Goal: Information Seeking & Learning: Learn about a topic

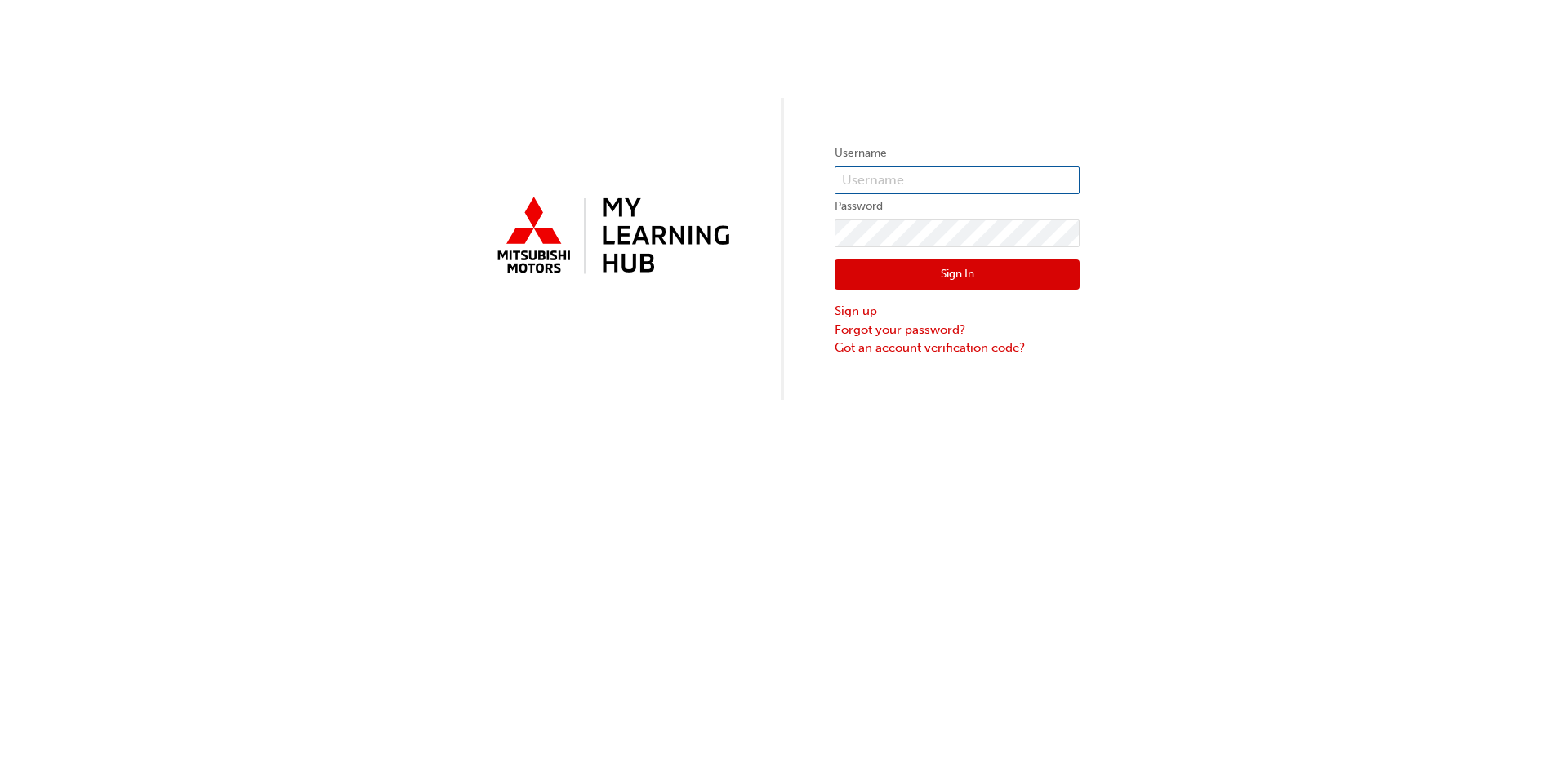
click at [917, 178] on input "text" at bounding box center [957, 179] width 245 height 27
type input "0005907248"
click at [963, 274] on button "Sign In" at bounding box center [957, 275] width 245 height 31
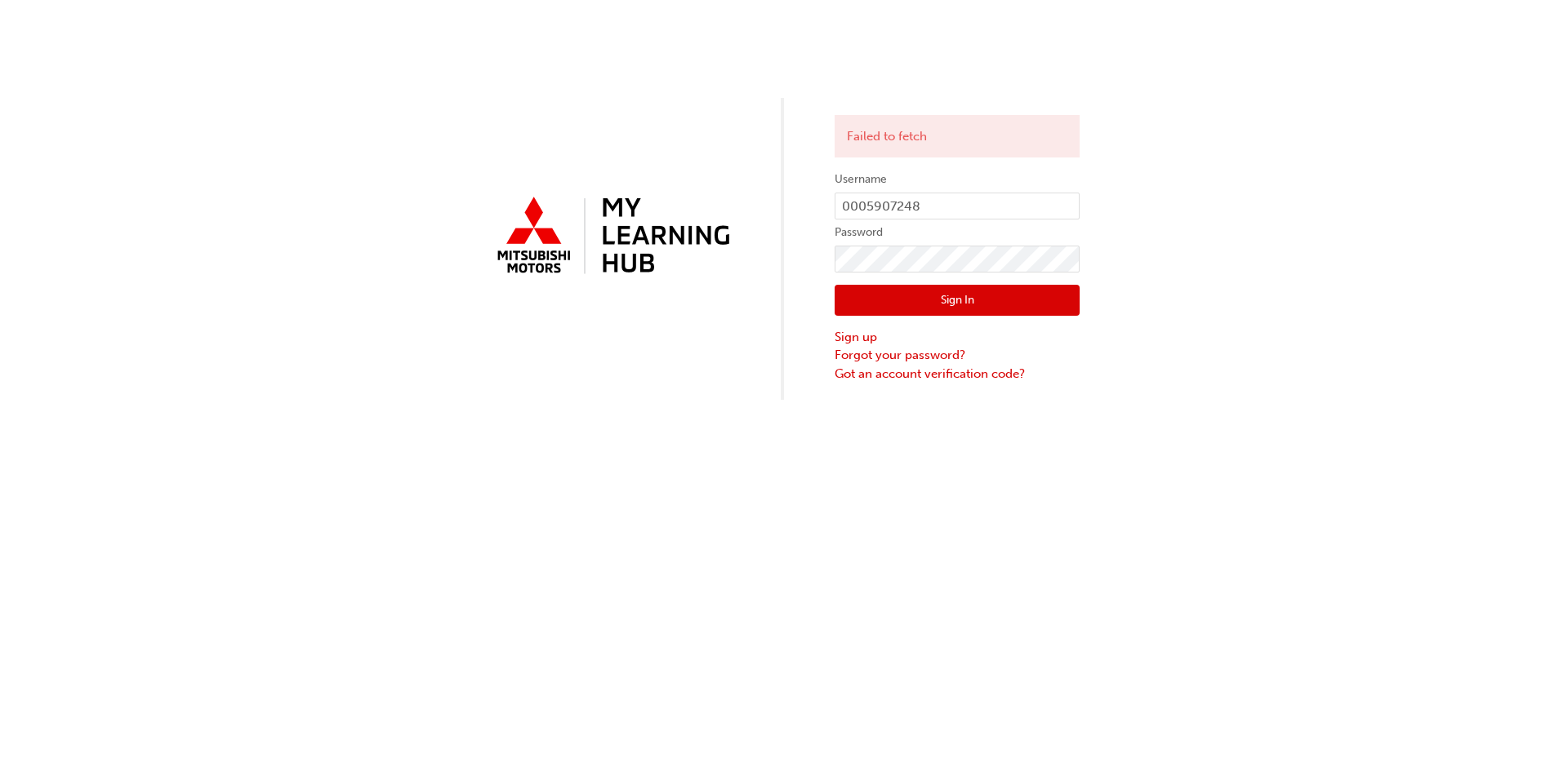
click at [954, 291] on button "Sign In" at bounding box center [957, 300] width 245 height 31
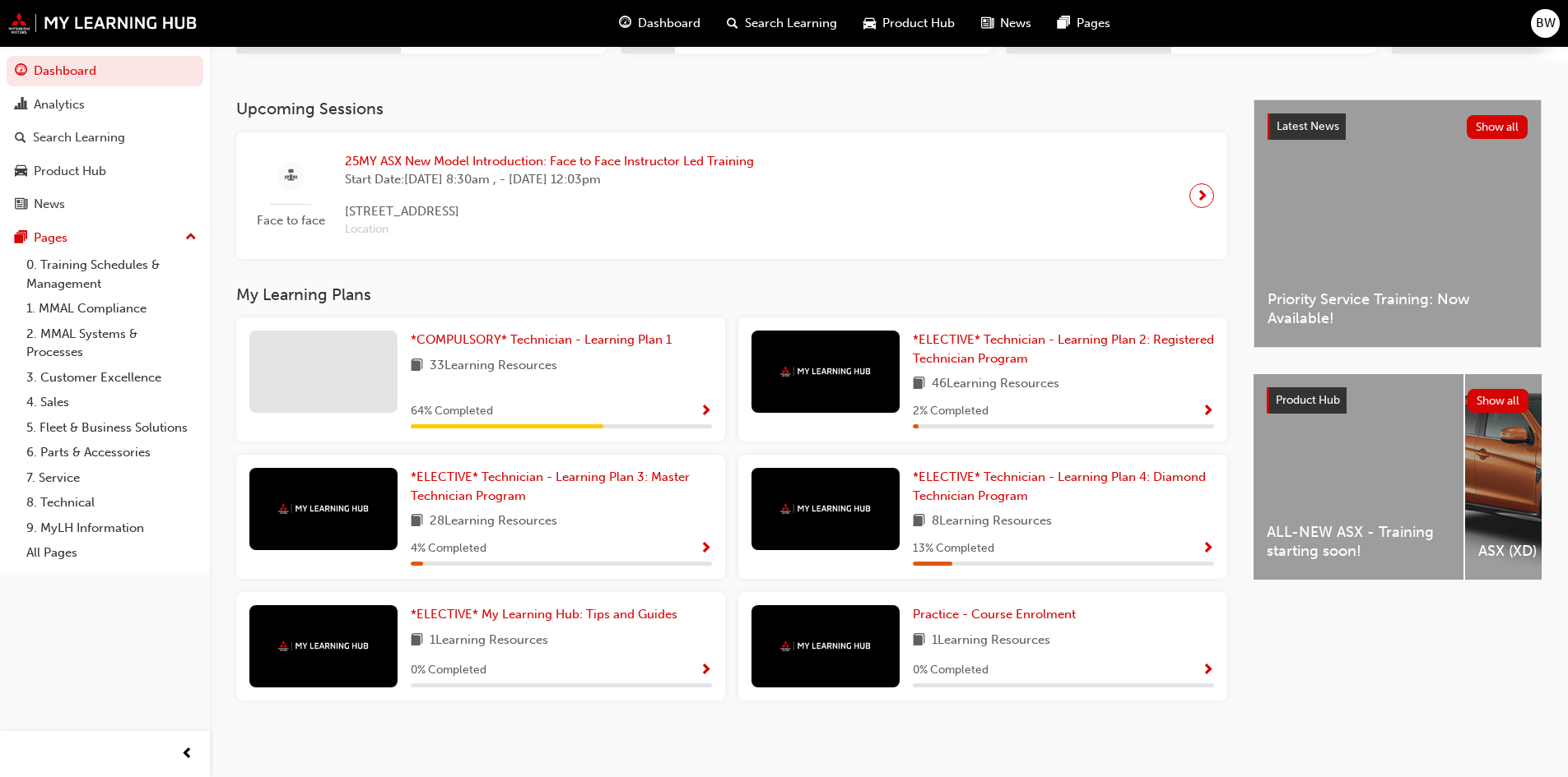
scroll to position [329, 0]
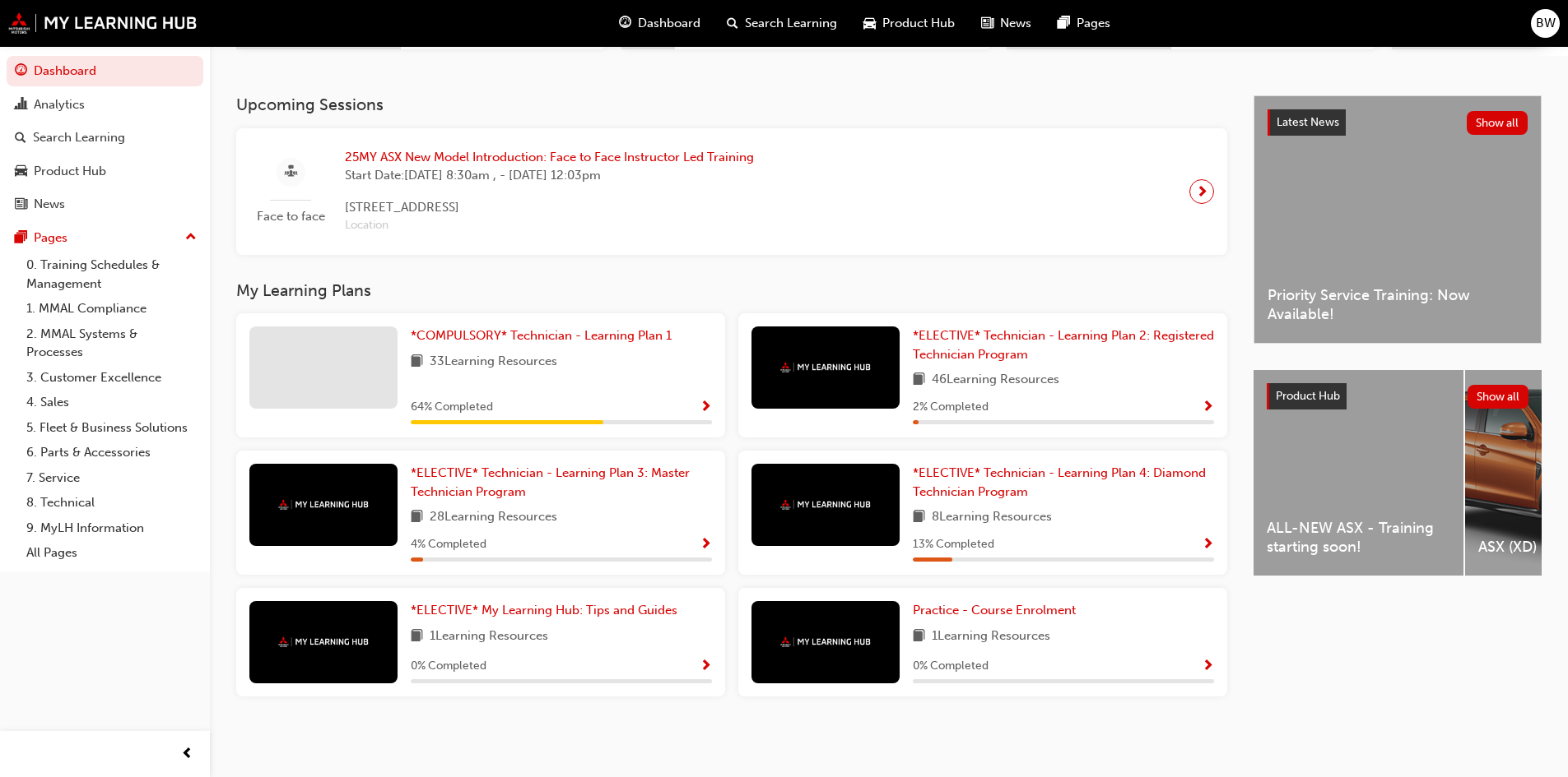
click at [743, 155] on span "25MY ASX New Model Introduction: Face to Face Instructor Led Training" at bounding box center [549, 157] width 409 height 19
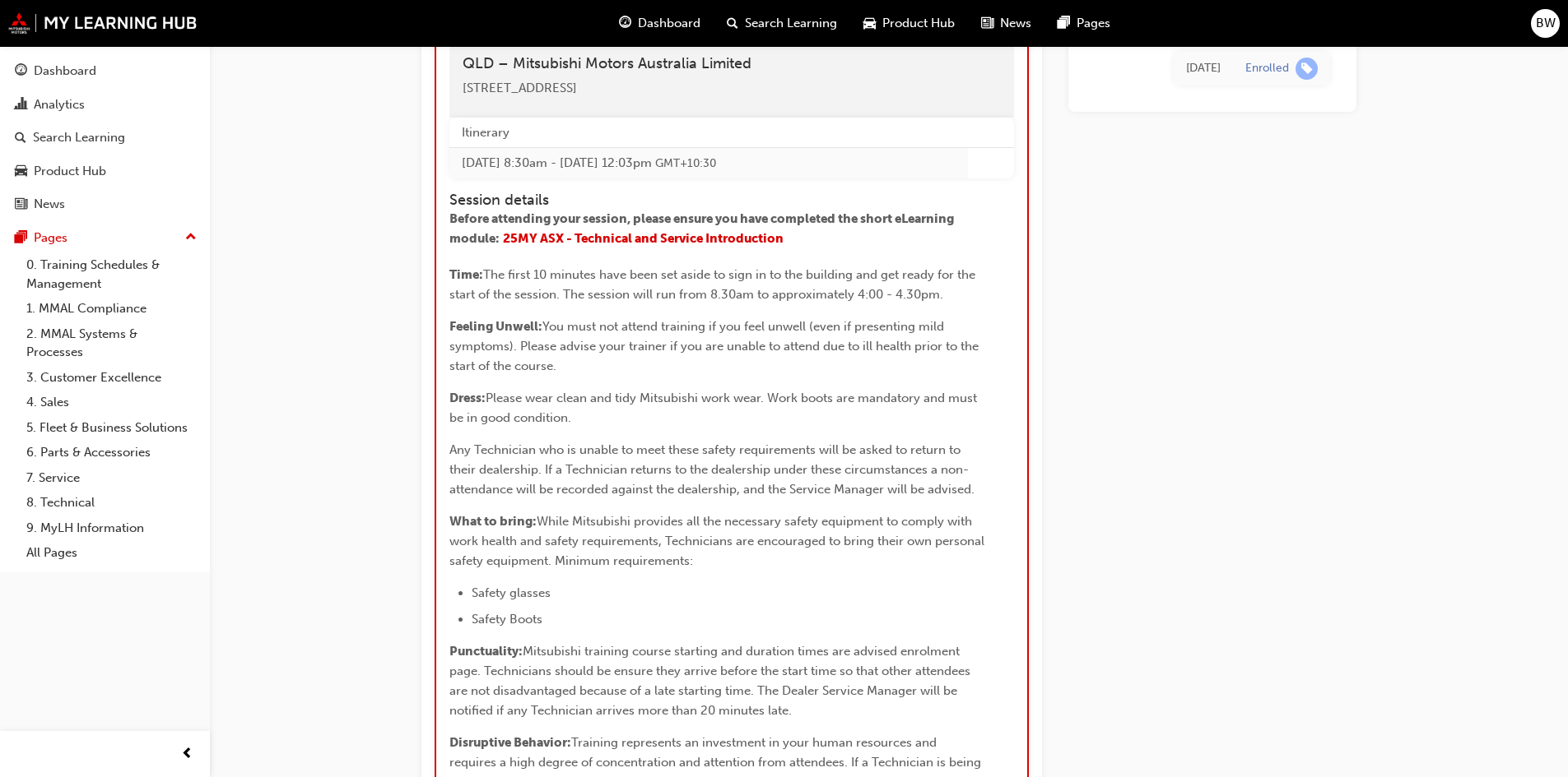
scroll to position [2549, 0]
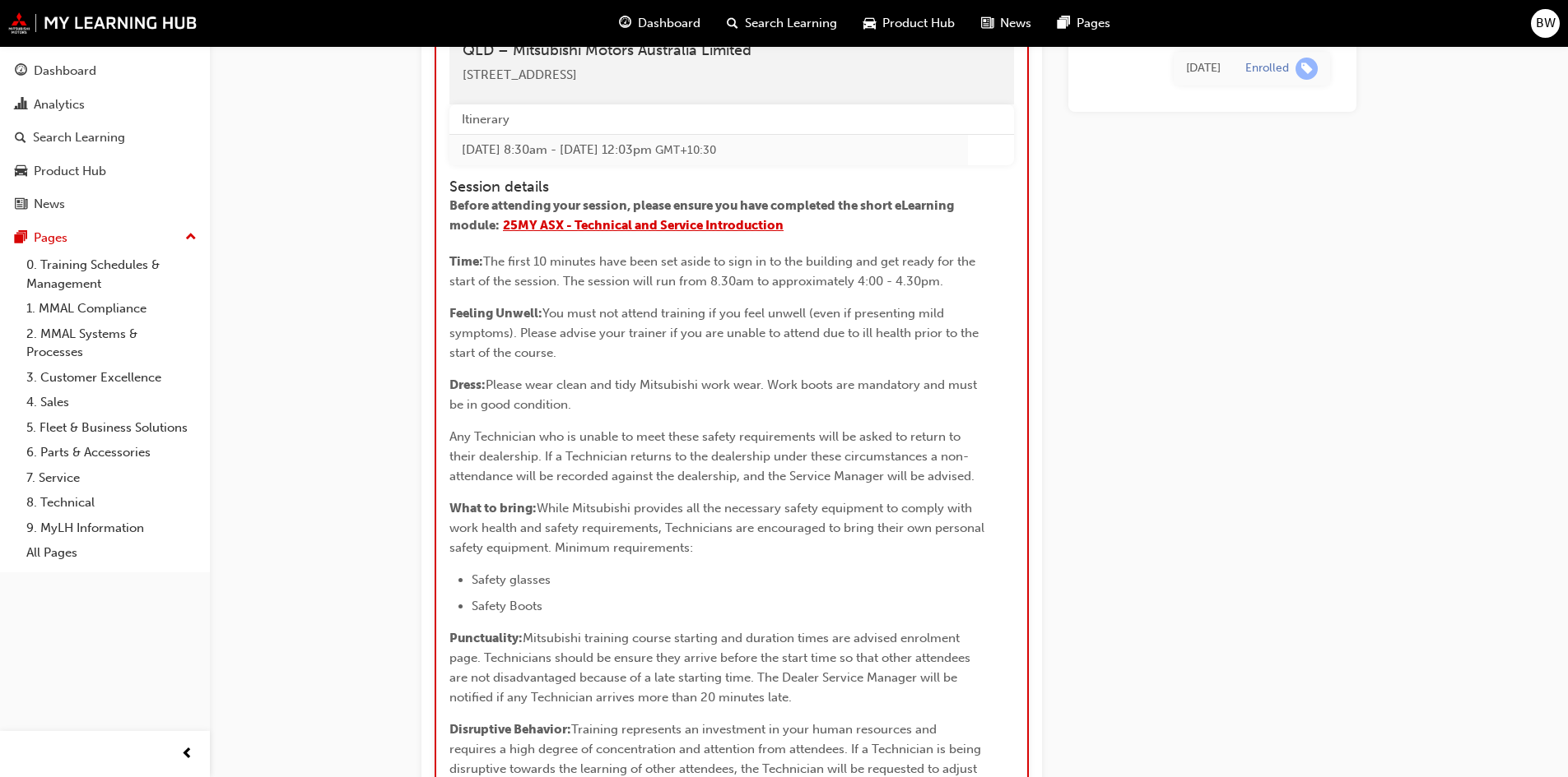
click at [770, 233] on span "25MY ASX - Technical and Service Introduction" at bounding box center [643, 225] width 281 height 15
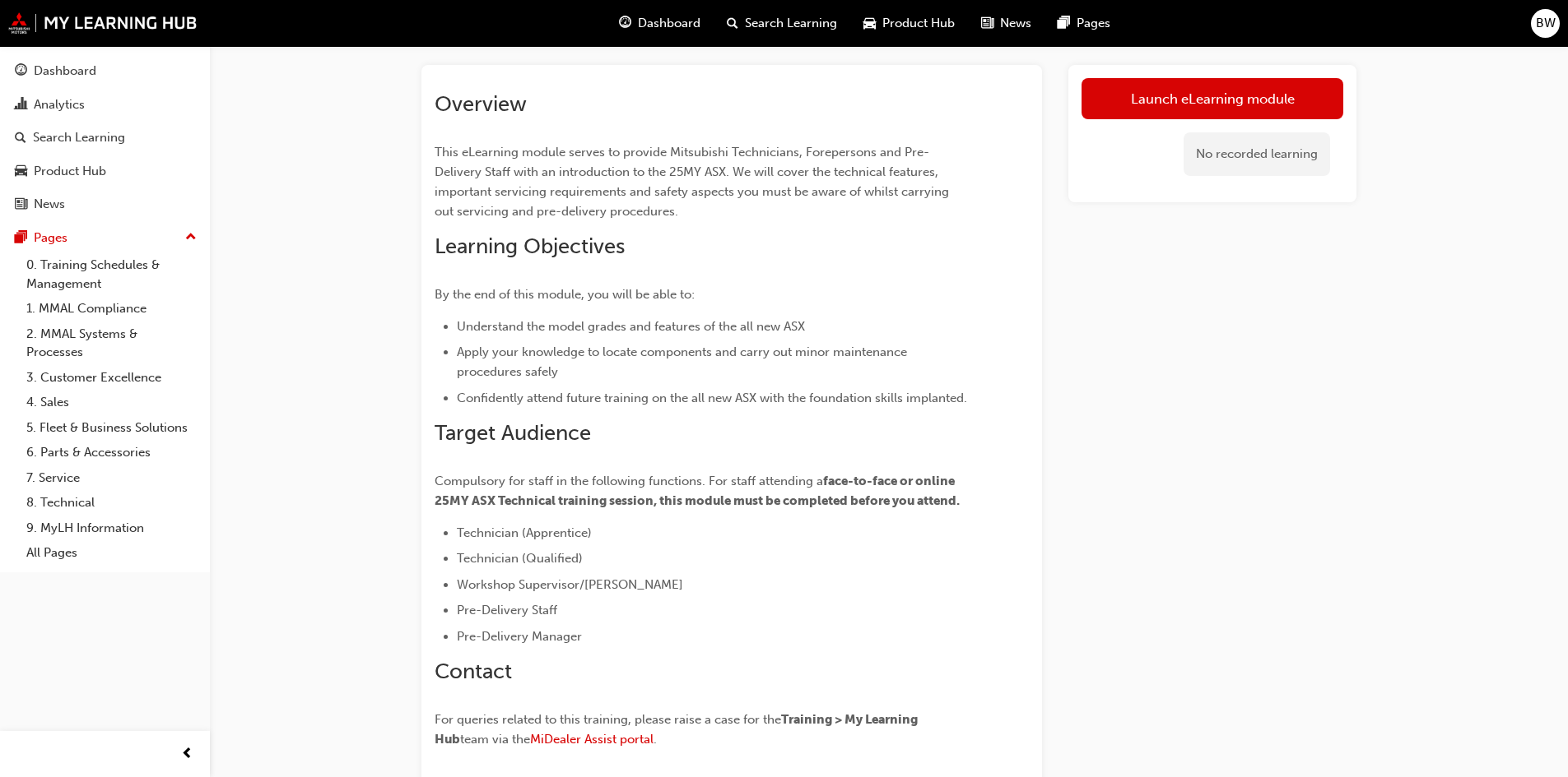
scroll to position [53, 0]
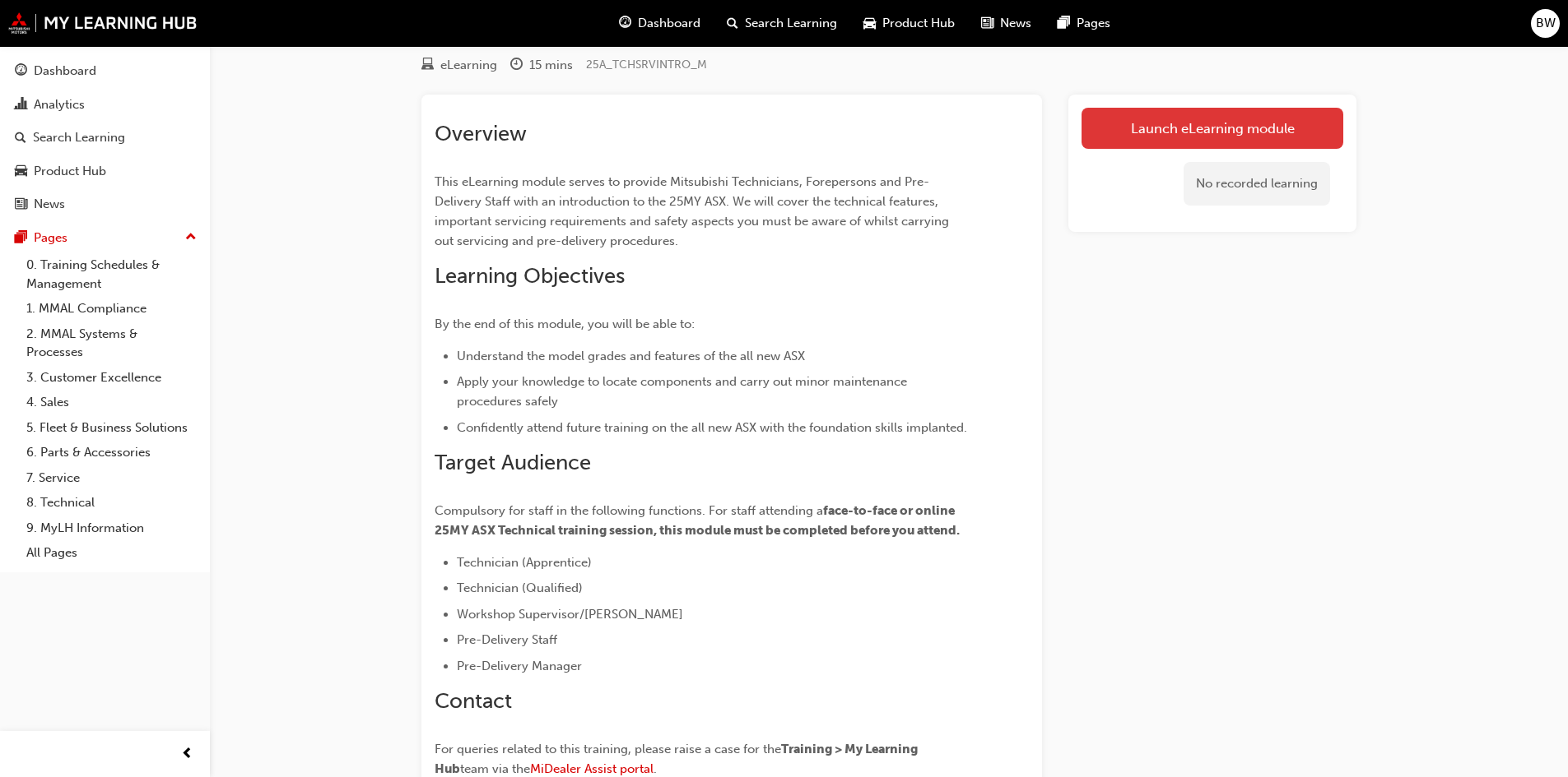
click at [1124, 140] on link "Launch eLearning module" at bounding box center [1212, 128] width 262 height 41
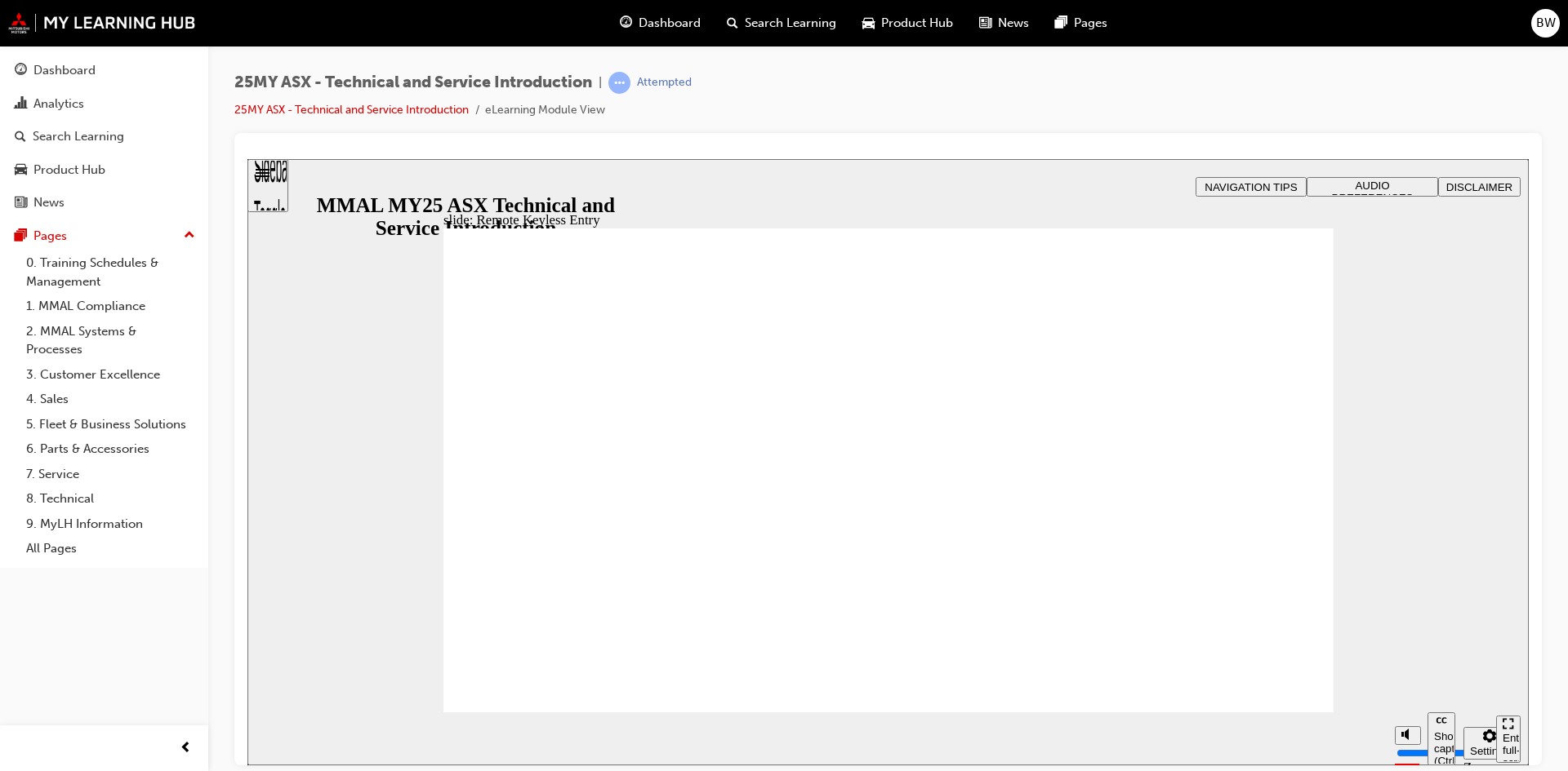
type input "21"
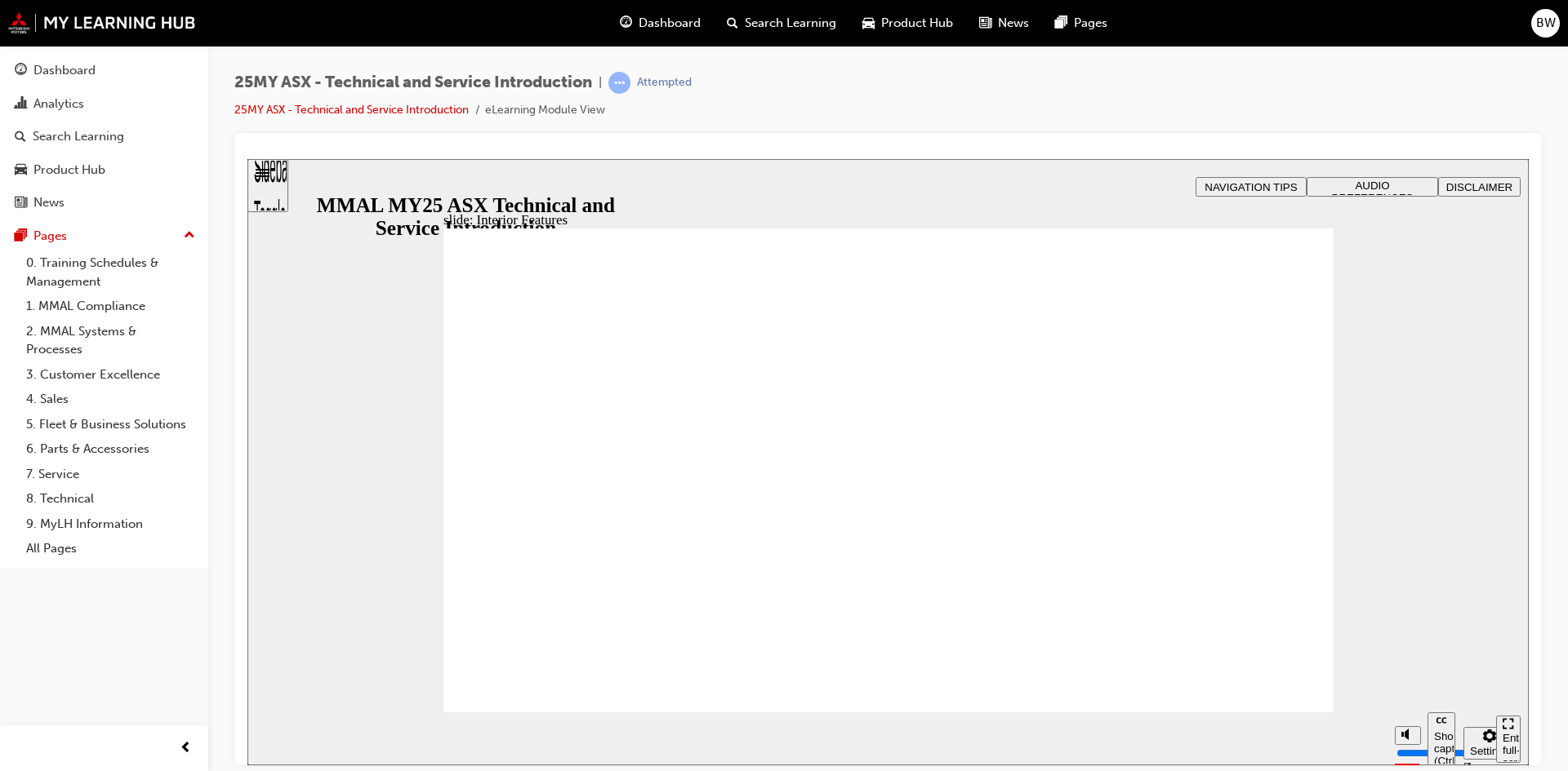
drag, startPoint x: 944, startPoint y: 645, endPoint x: 956, endPoint y: 649, distance: 12.6
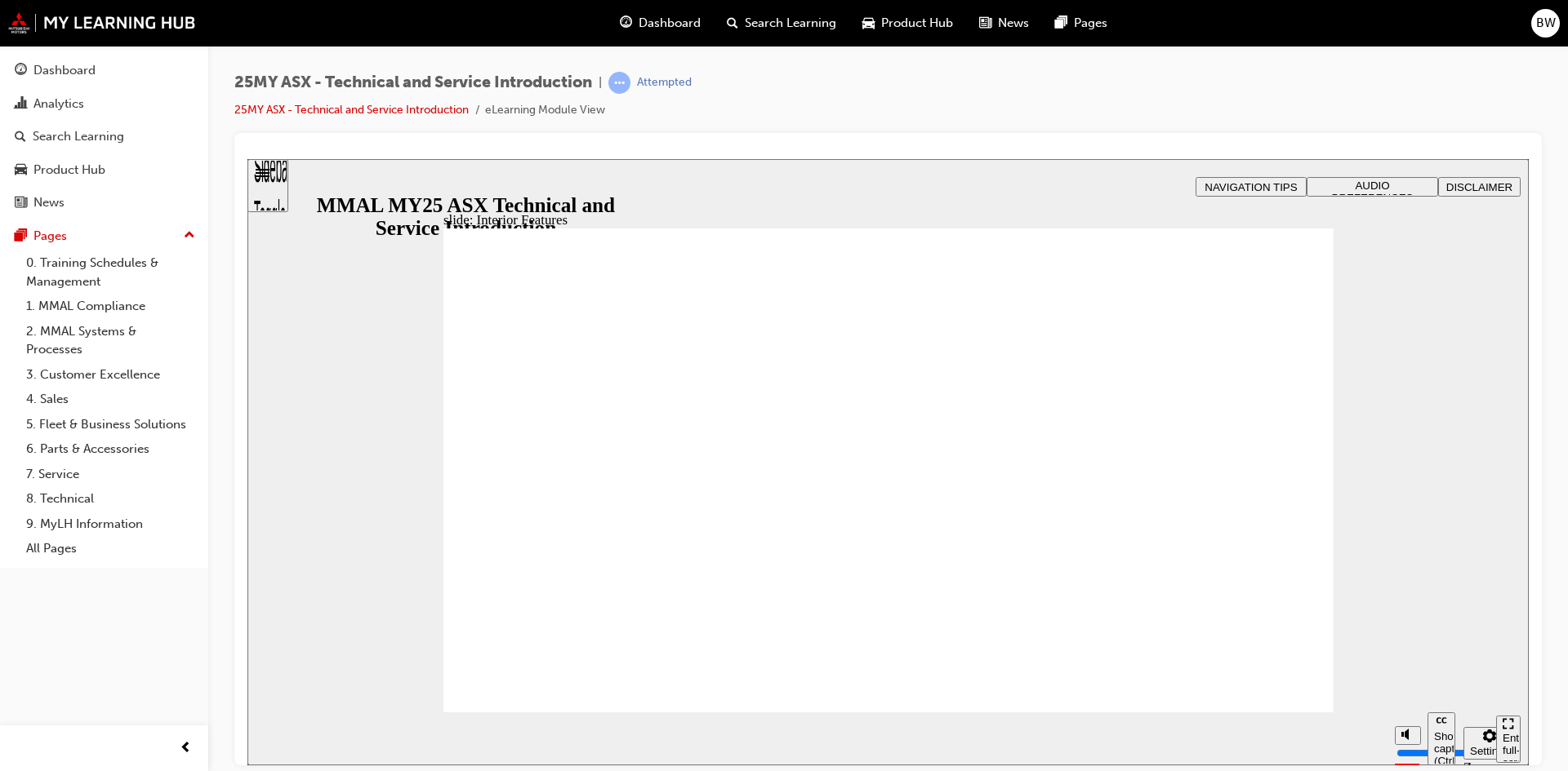
type input "17"
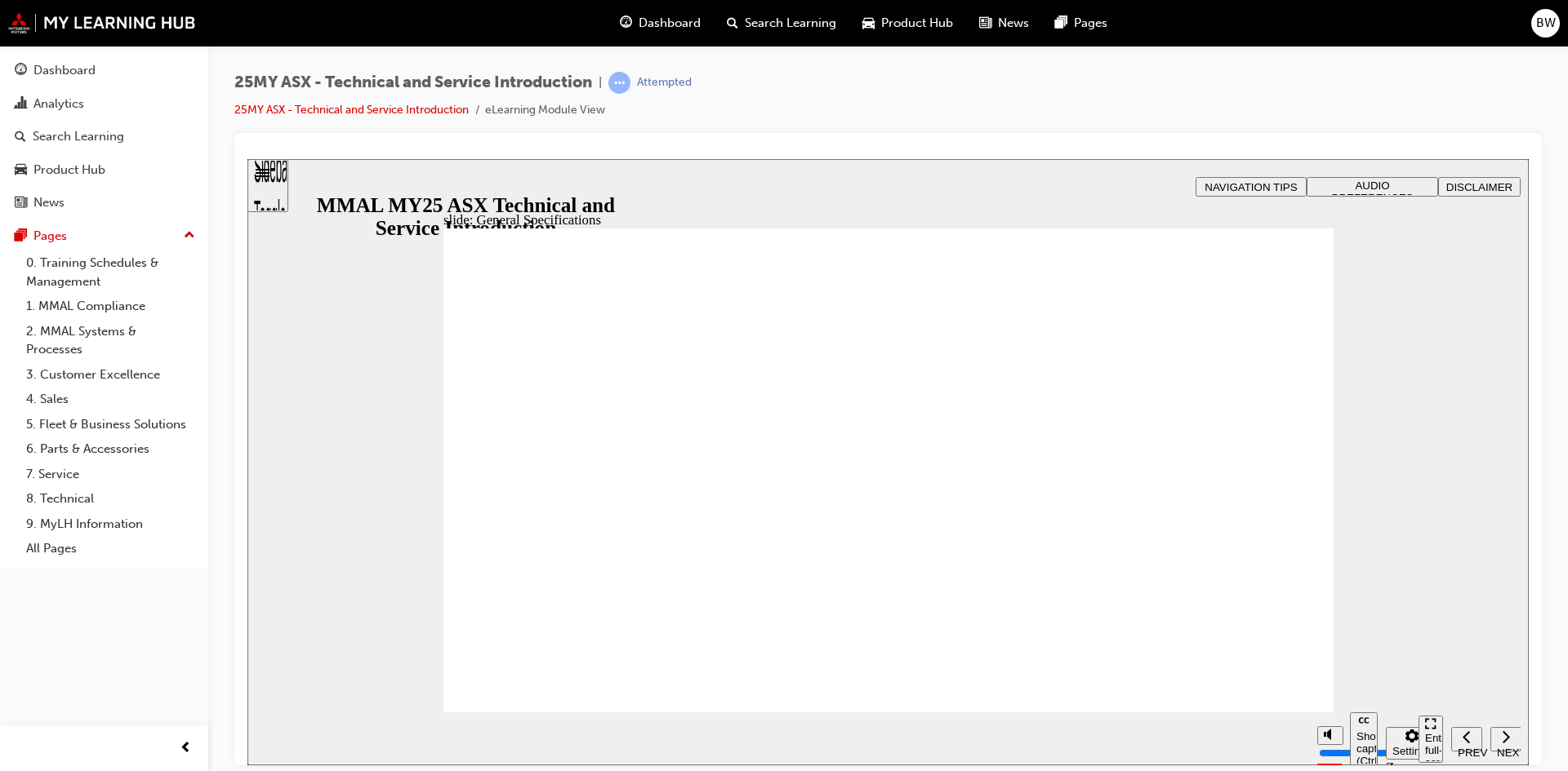
drag, startPoint x: 1035, startPoint y: 415, endPoint x: 1059, endPoint y: 414, distance: 24.0
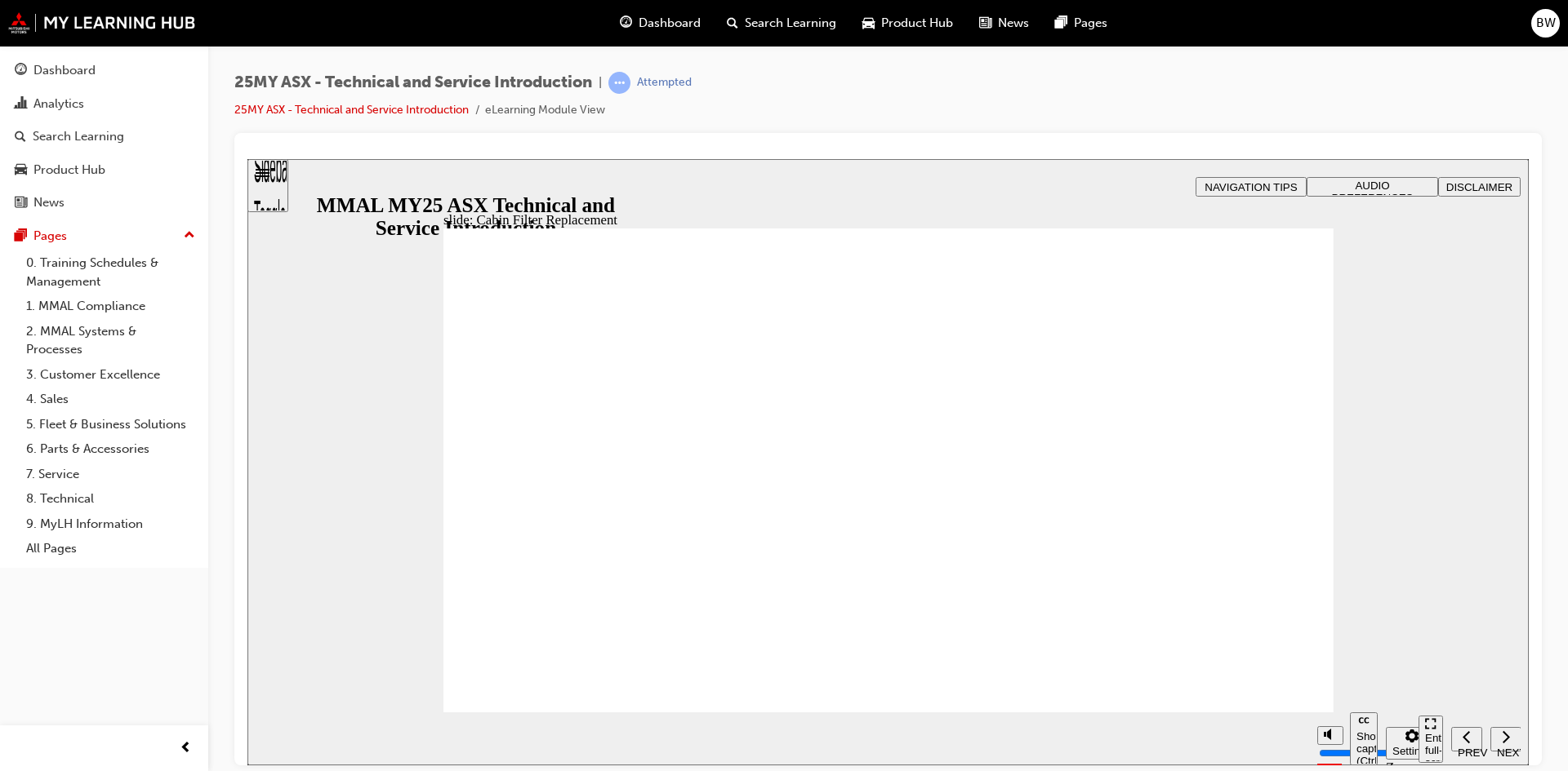
drag, startPoint x: 493, startPoint y: 496, endPoint x: 501, endPoint y: 438, distance: 58.5
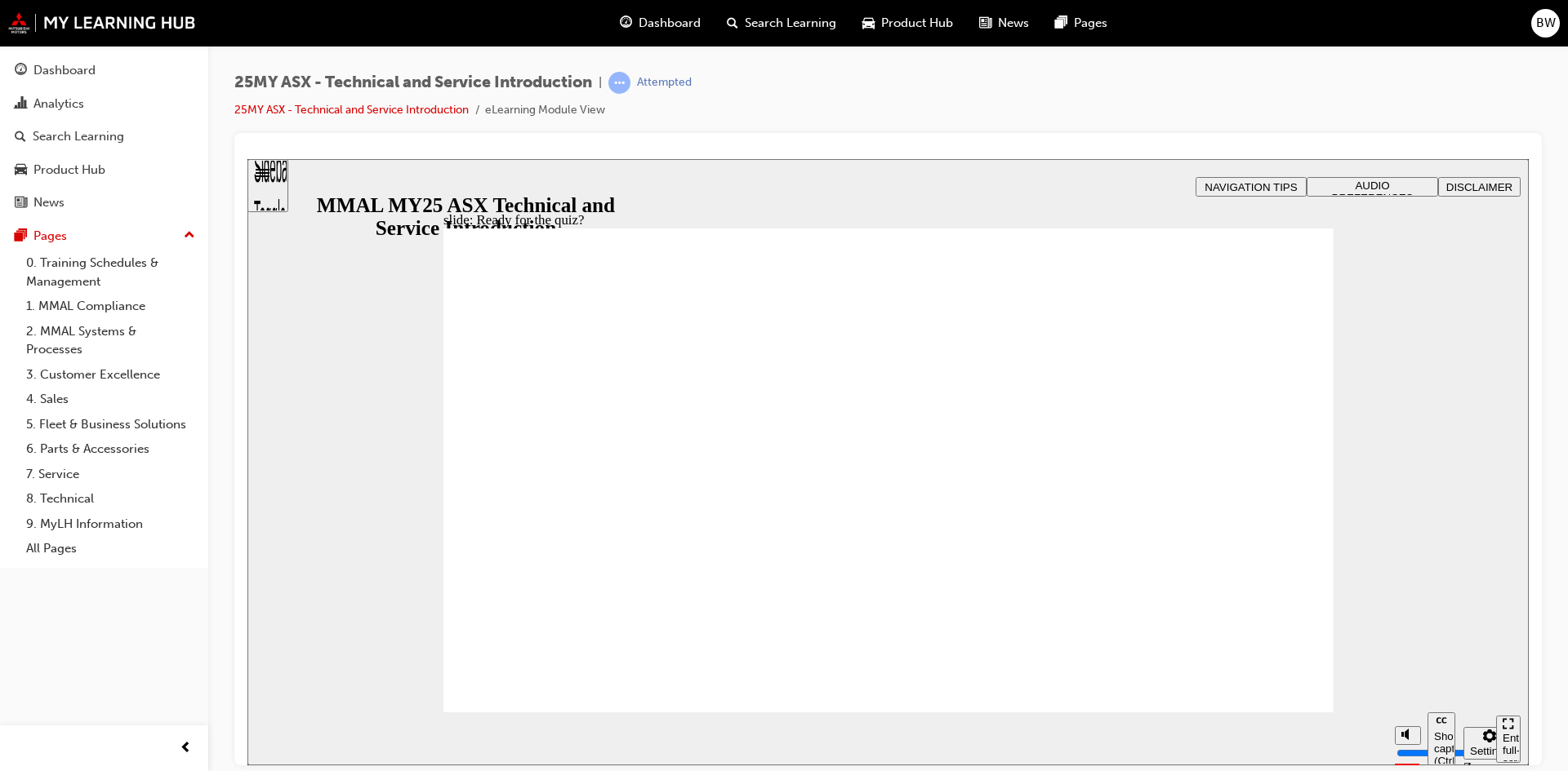
radio input "true"
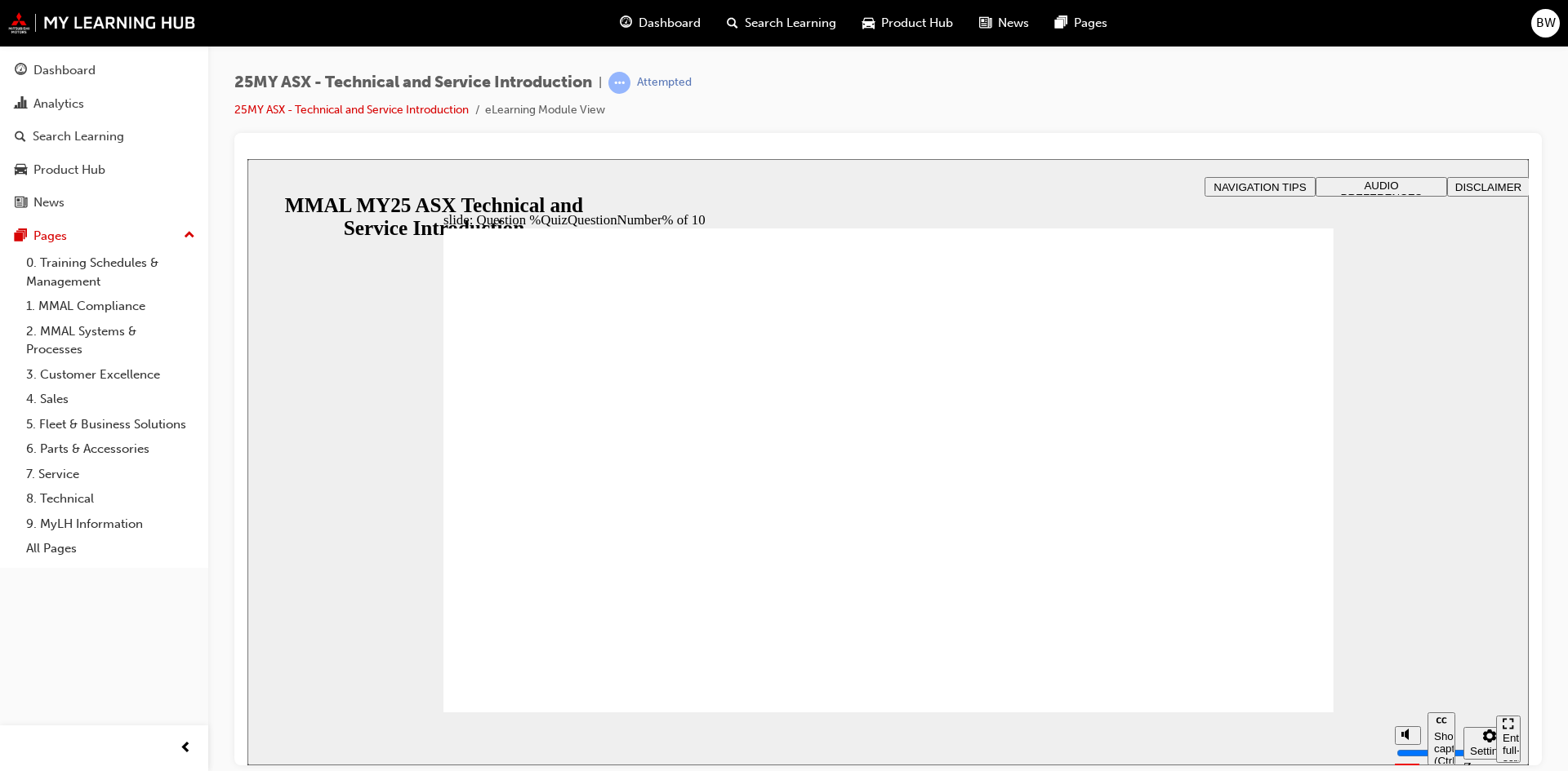
radio input "false"
radio input "true"
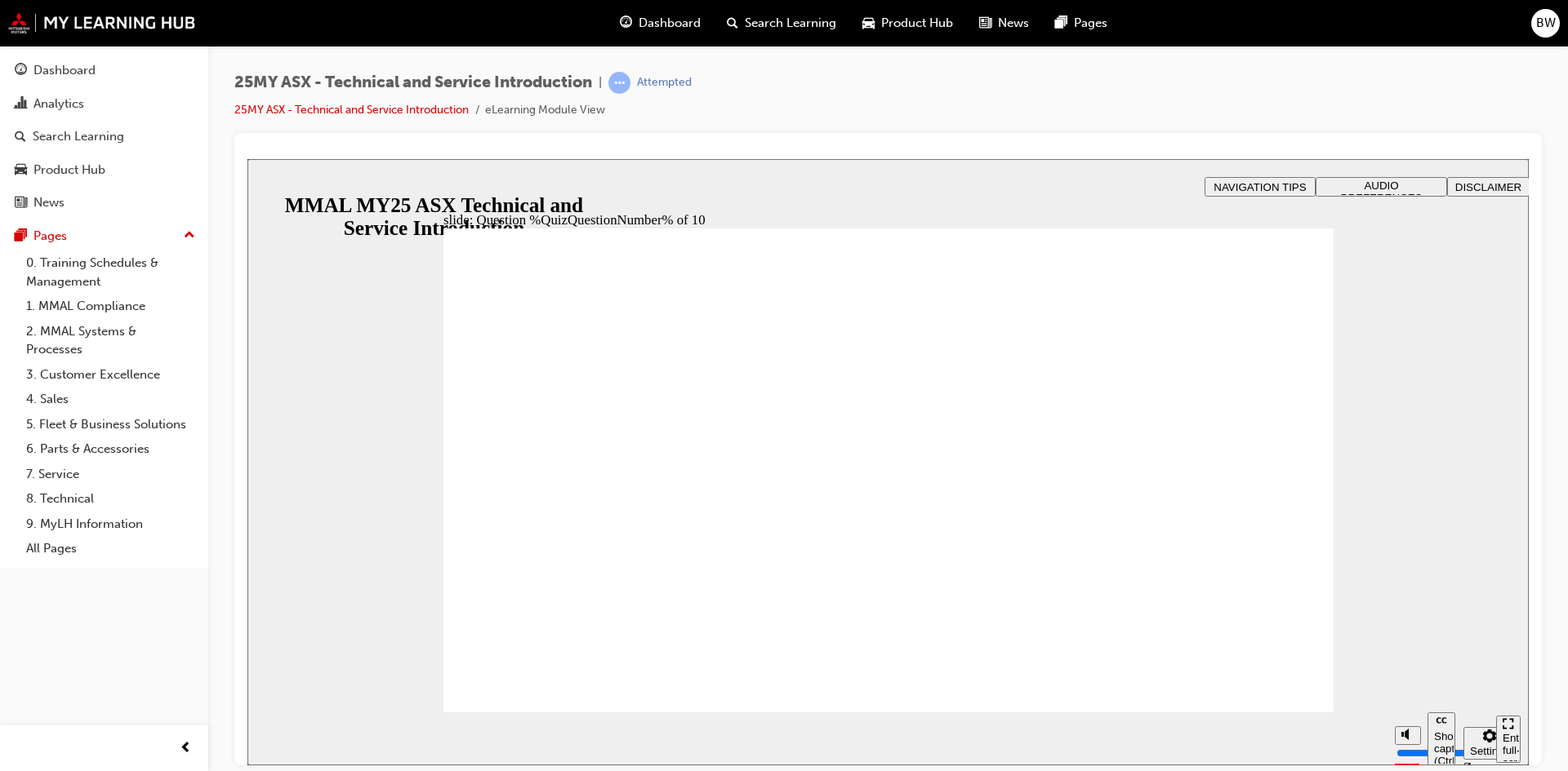
radio input "true"
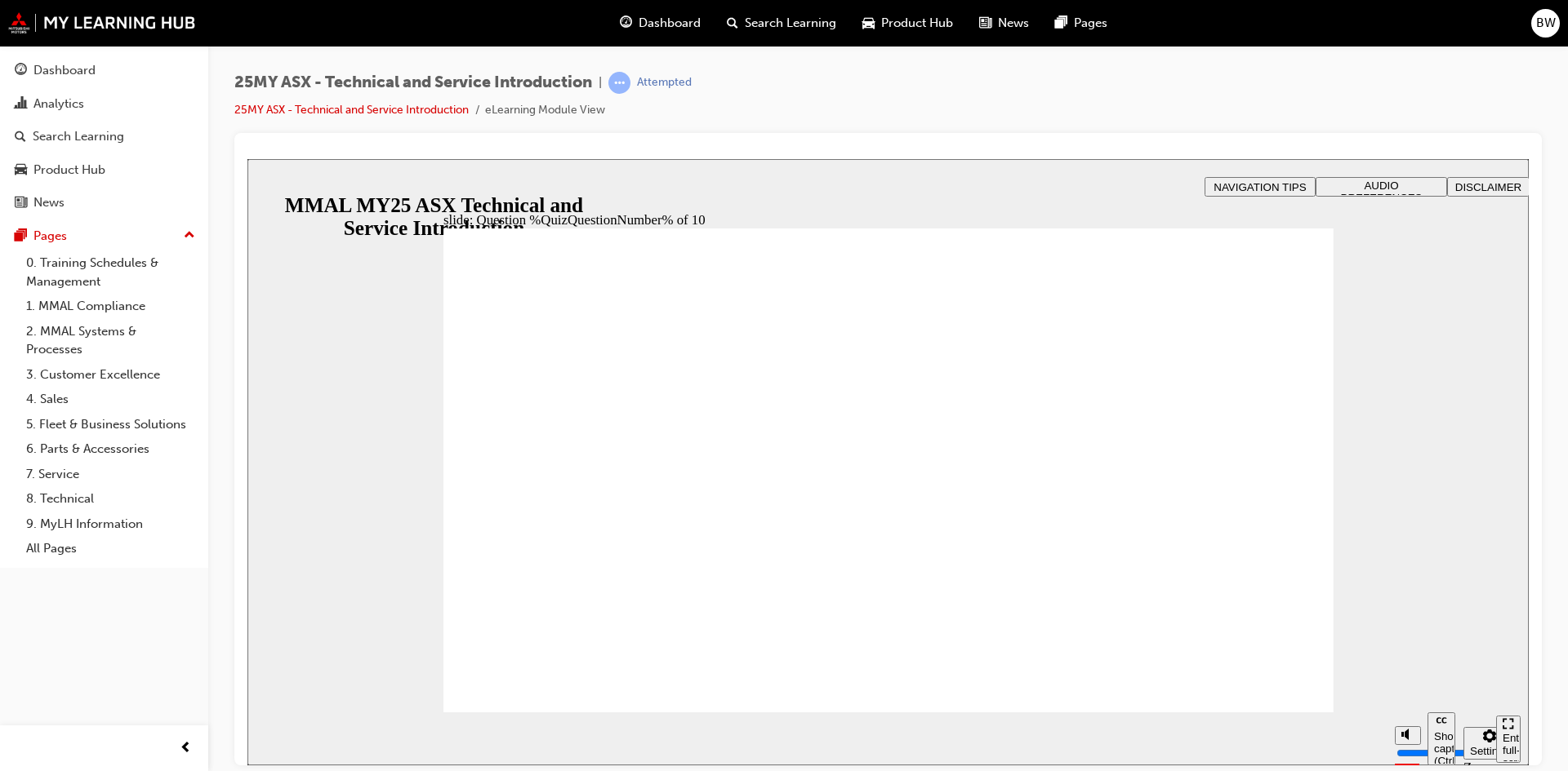
radio input "true"
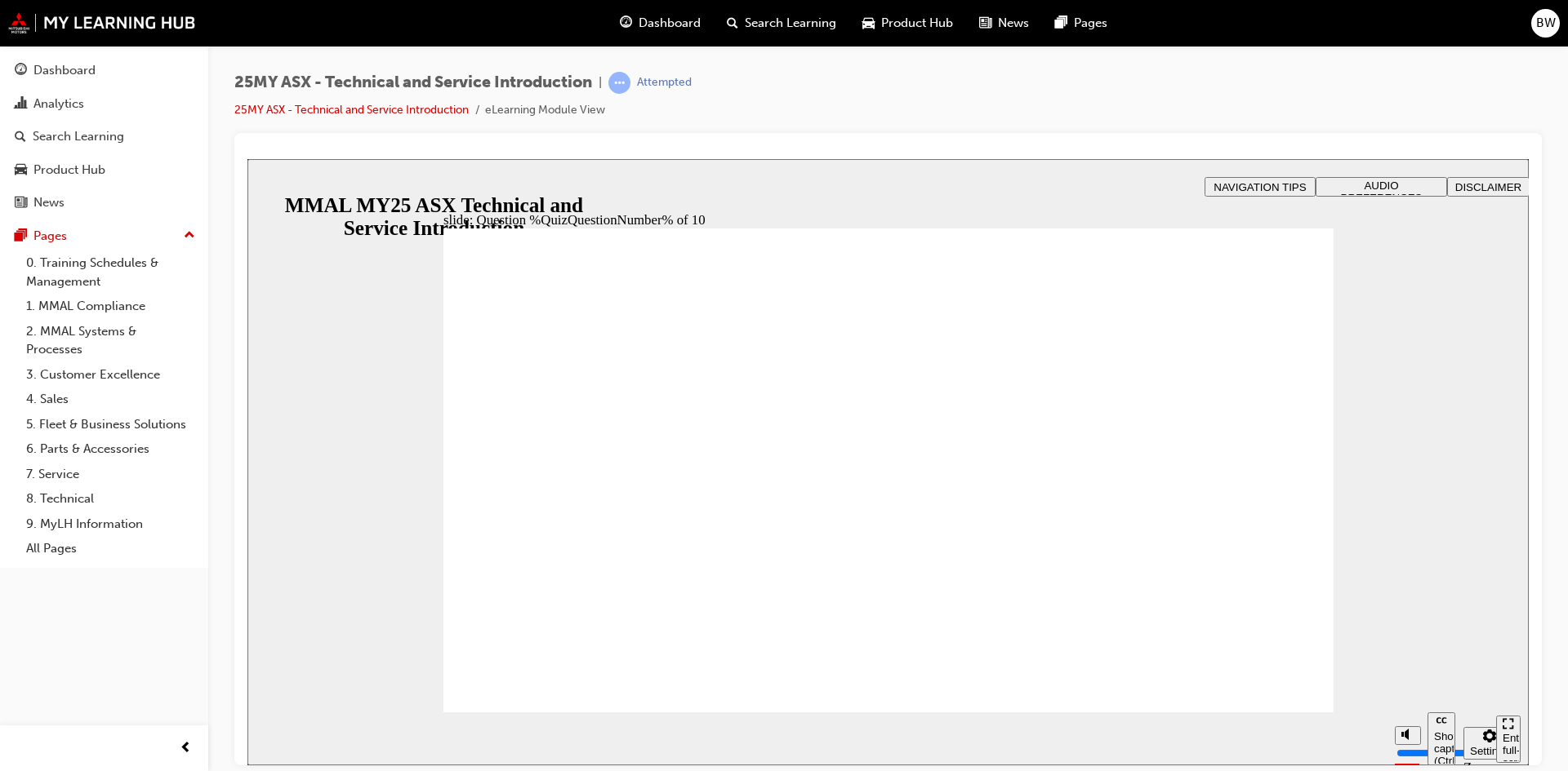
radio input "true"
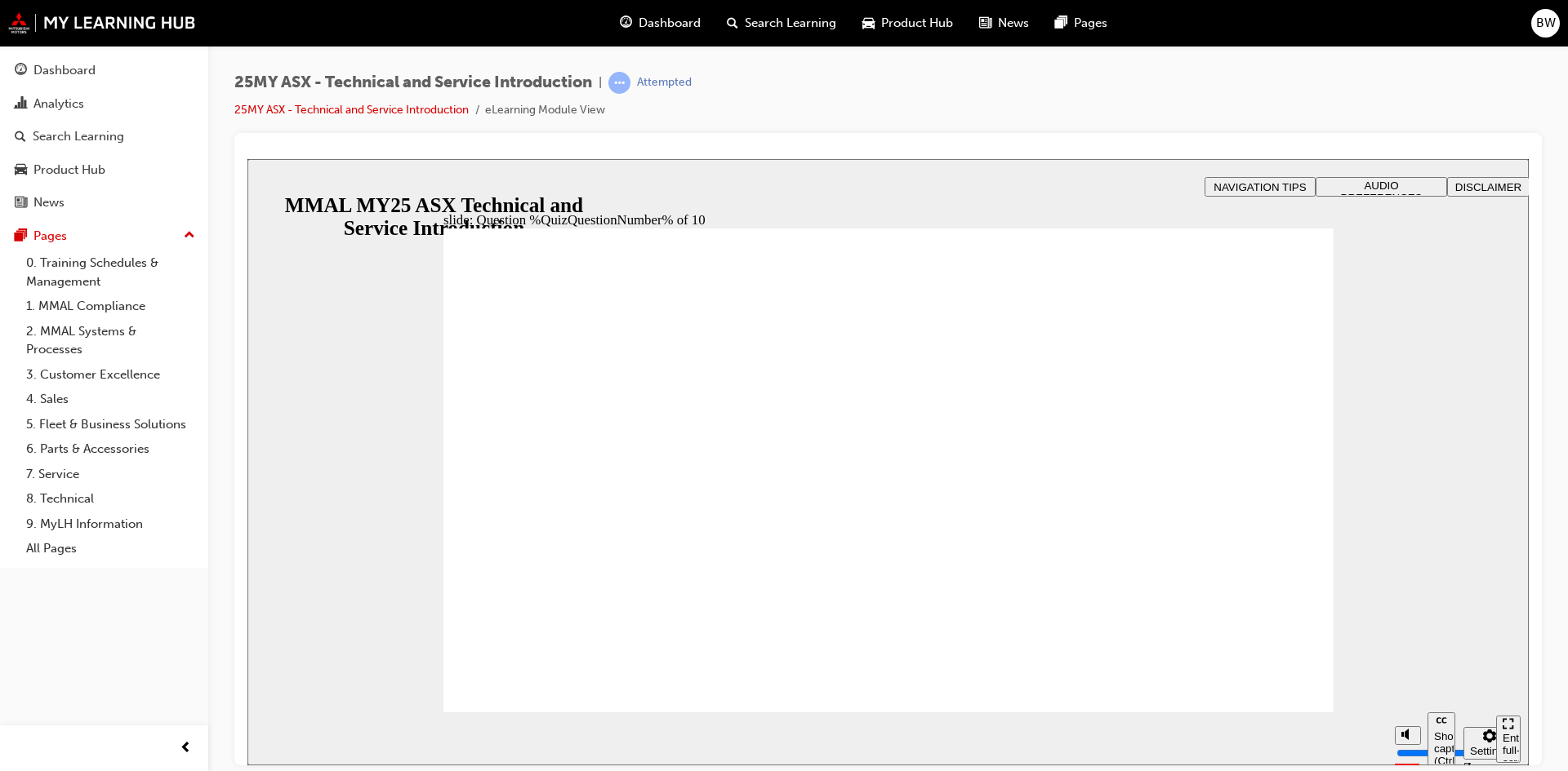
drag, startPoint x: 824, startPoint y: 630, endPoint x: 891, endPoint y: 626, distance: 67.1
radio input "true"
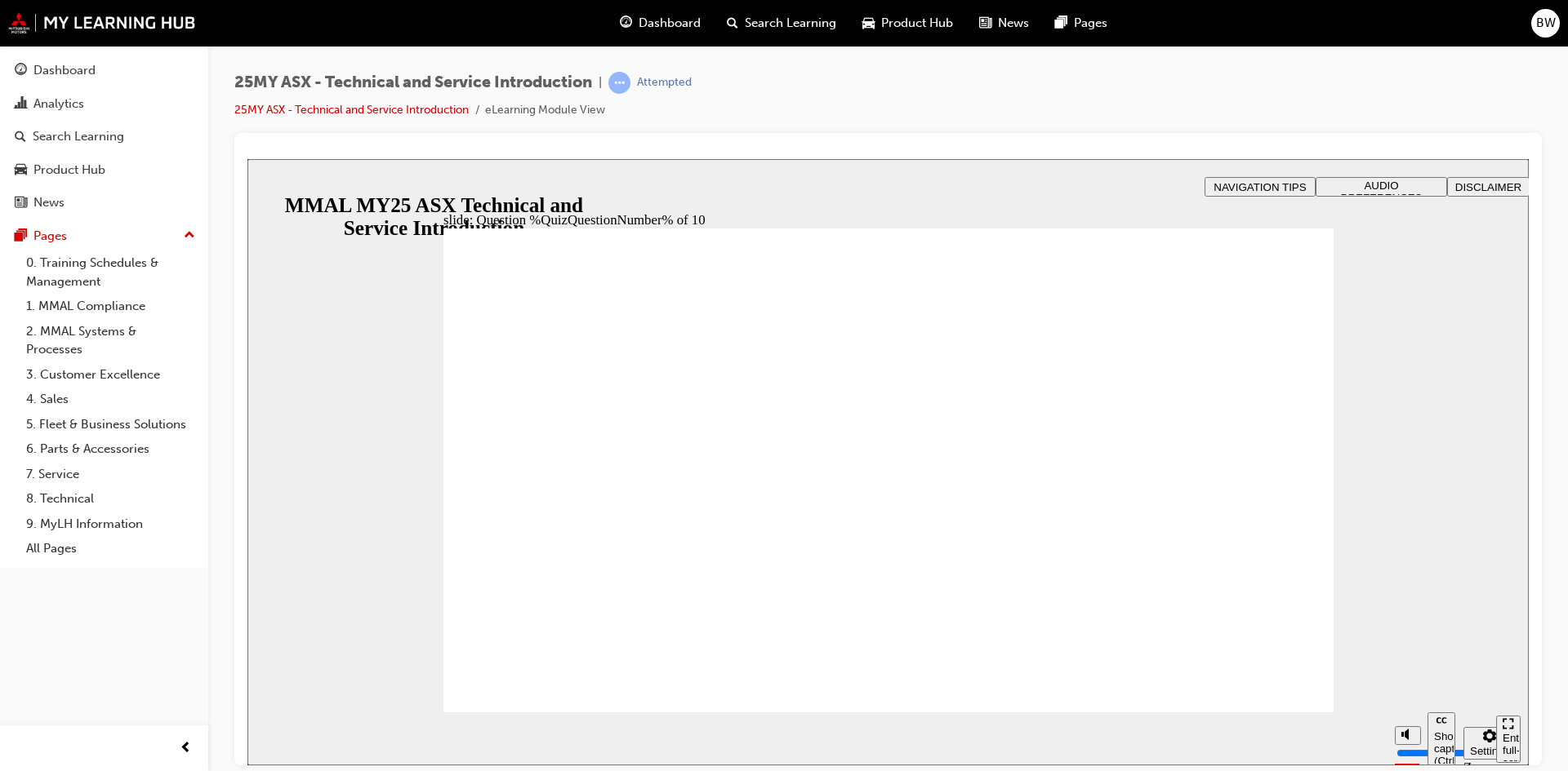
radio input "true"
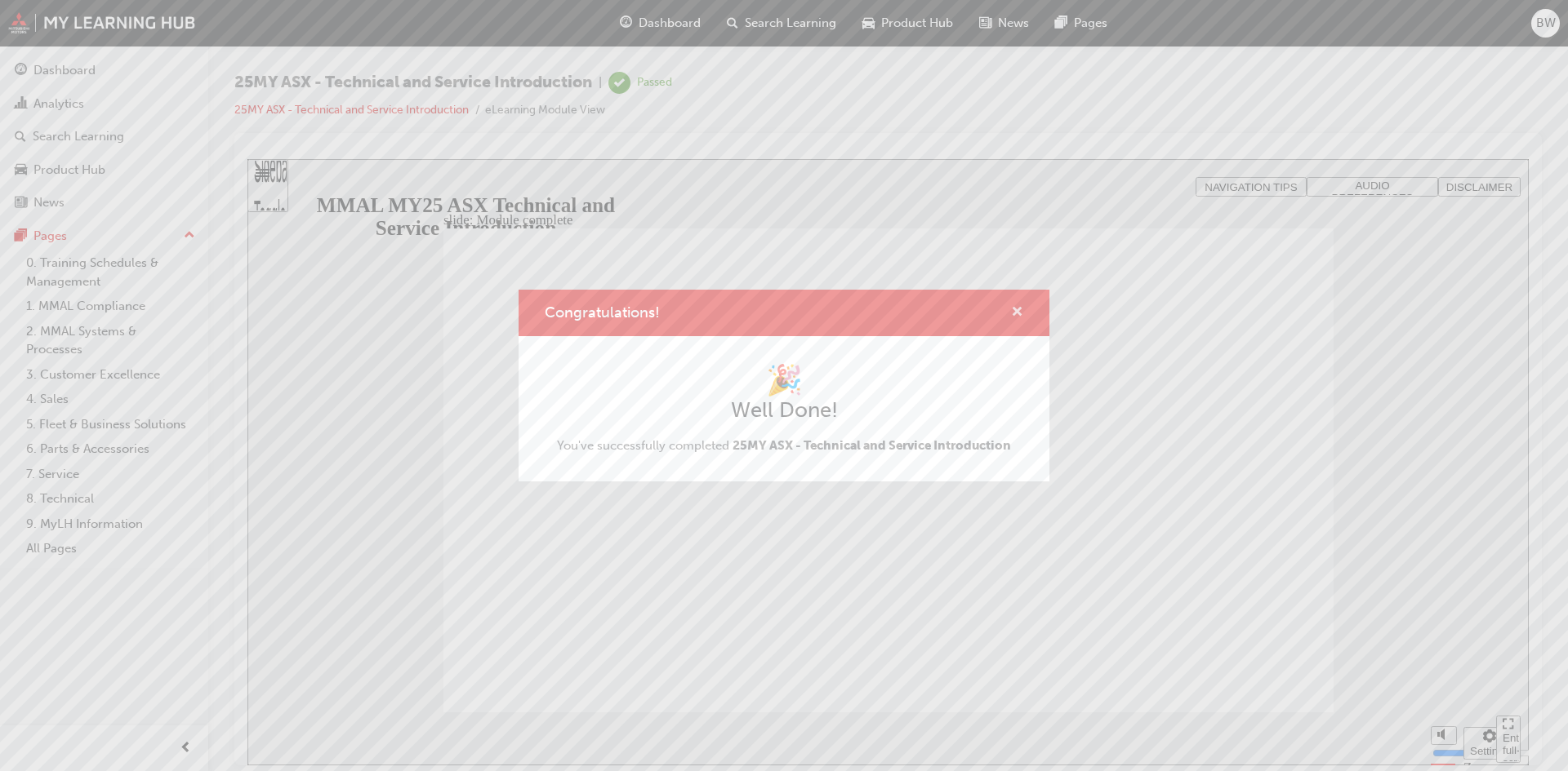
click at [1017, 311] on span "cross-icon" at bounding box center [1017, 313] width 12 height 15
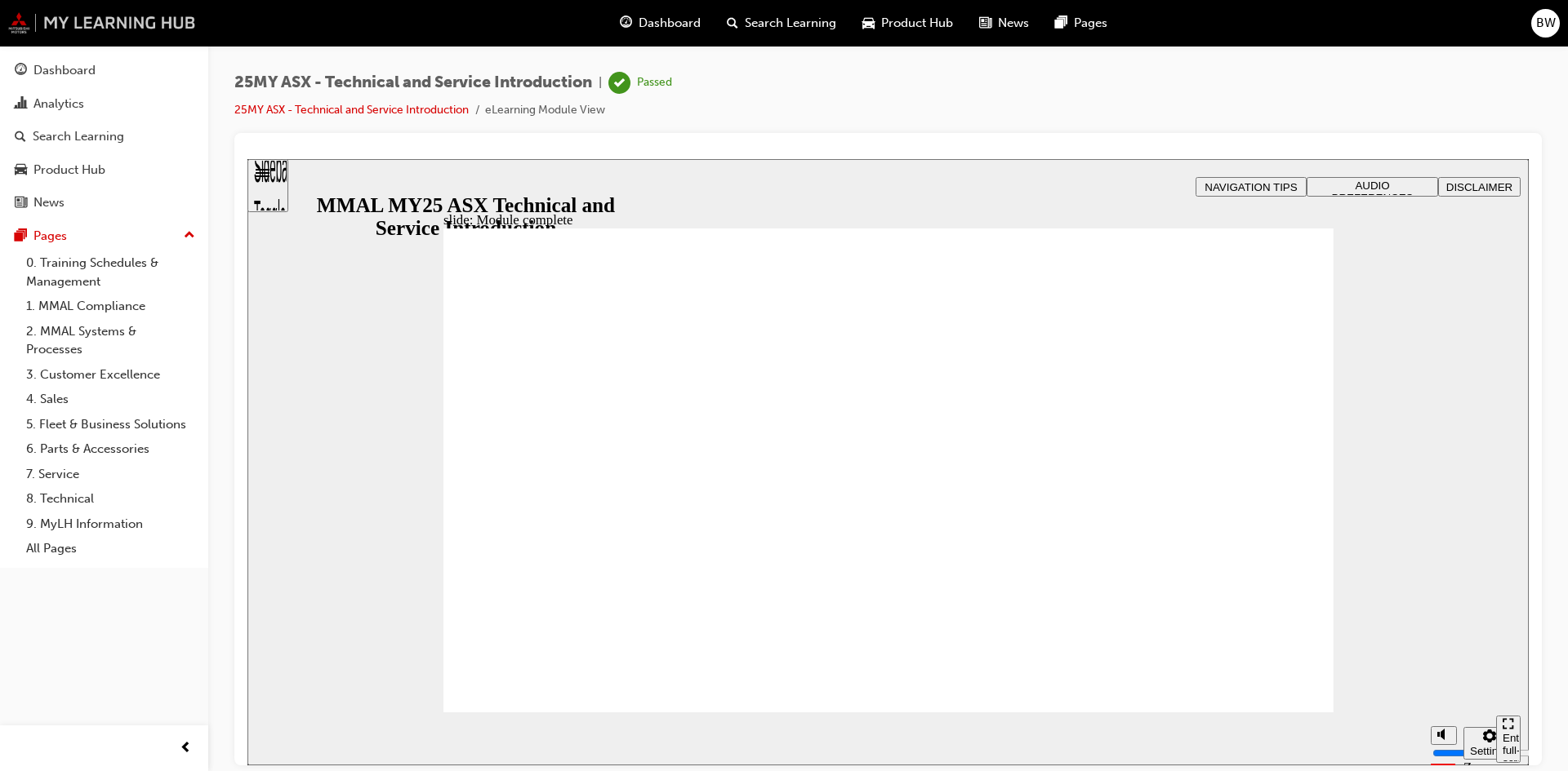
click at [144, 23] on img at bounding box center [102, 23] width 187 height 21
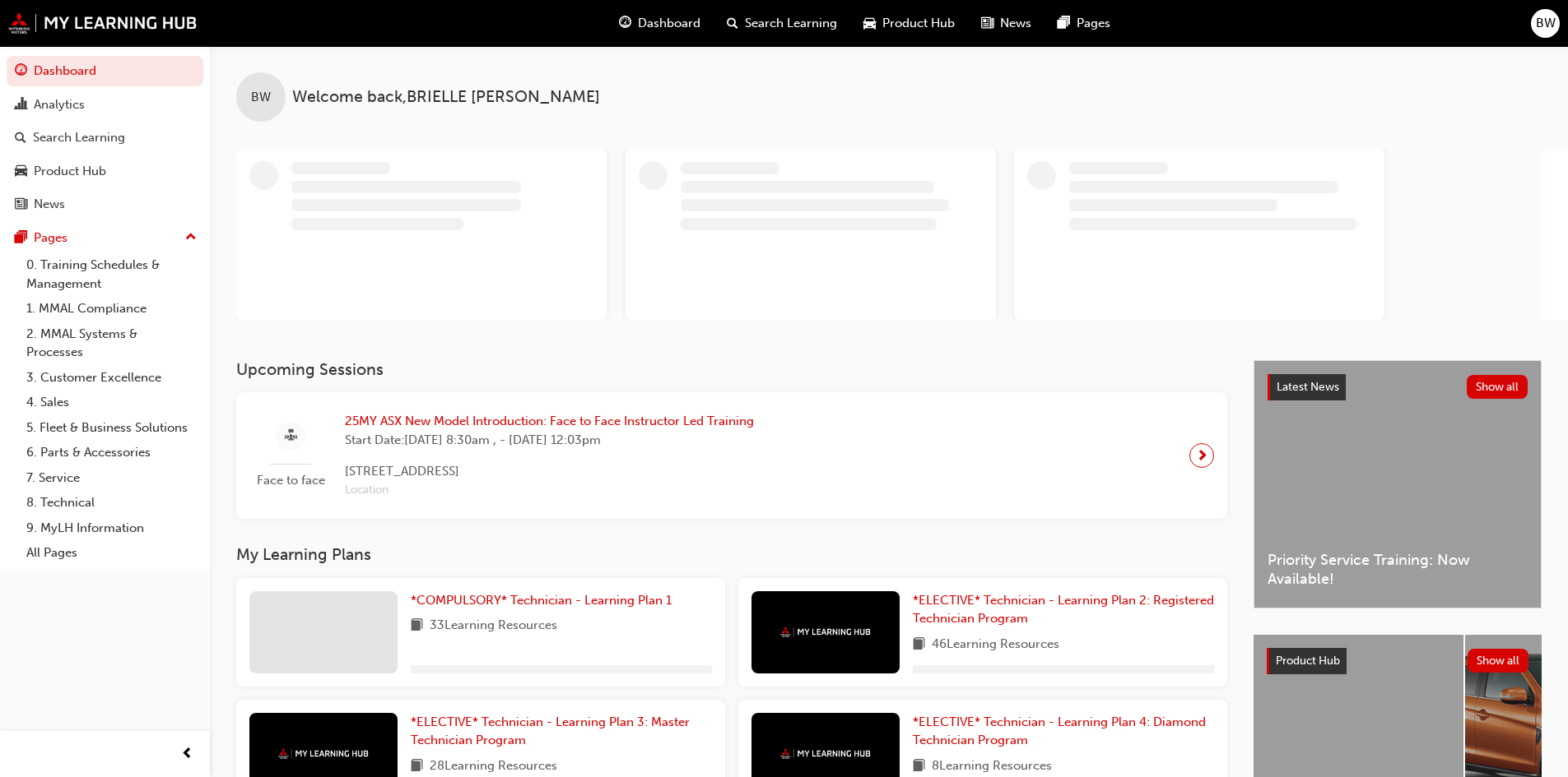
click at [743, 422] on span "25MY ASX New Model Introduction: Face to Face Instructor Led Training" at bounding box center [549, 421] width 409 height 19
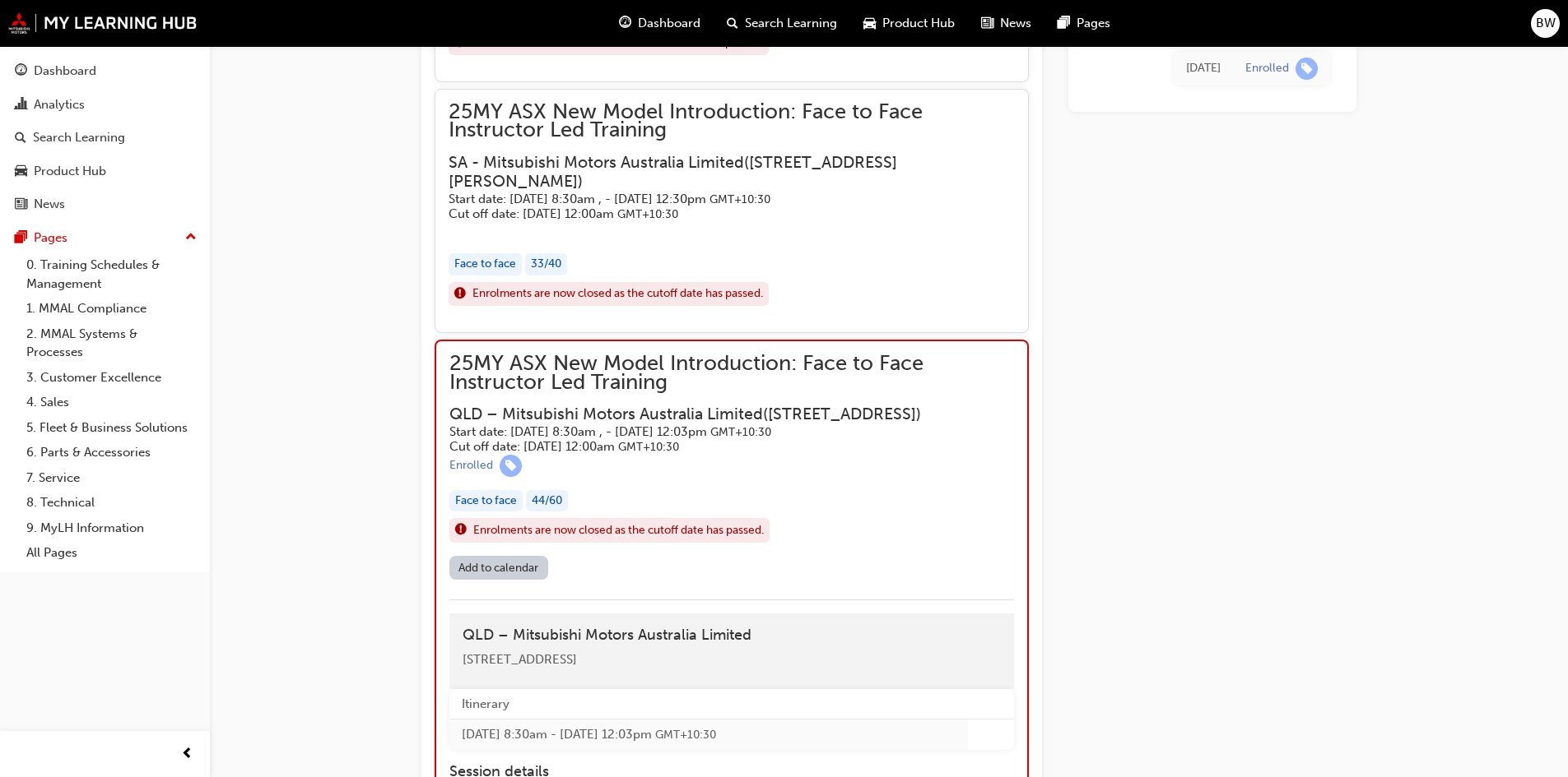
scroll to position [2141, 0]
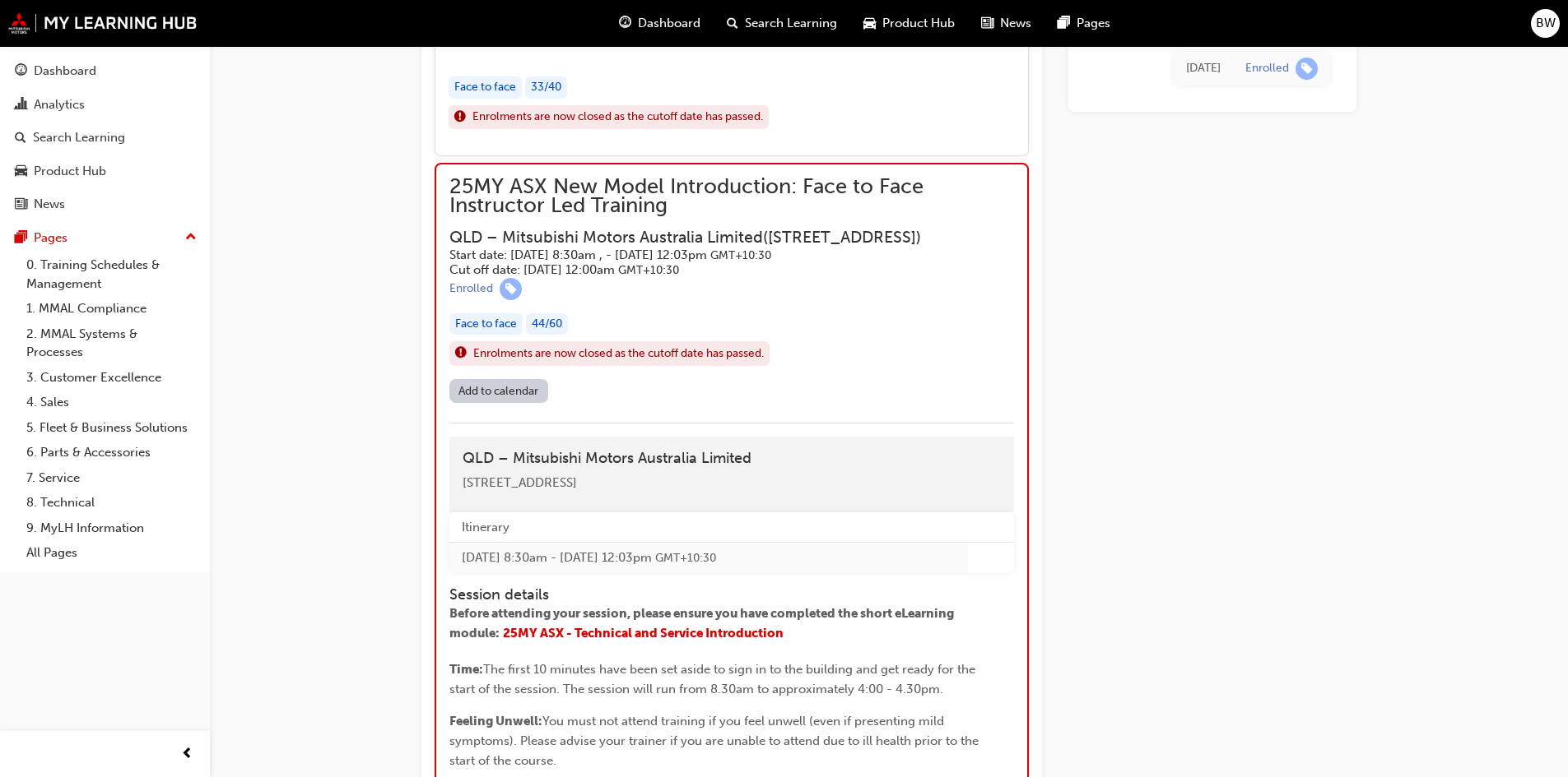
click at [978, 143] on div "25MY ASX New Model Introduction: Face to Face Instructor Led Training SA - Mits…" at bounding box center [731, 34] width 566 height 217
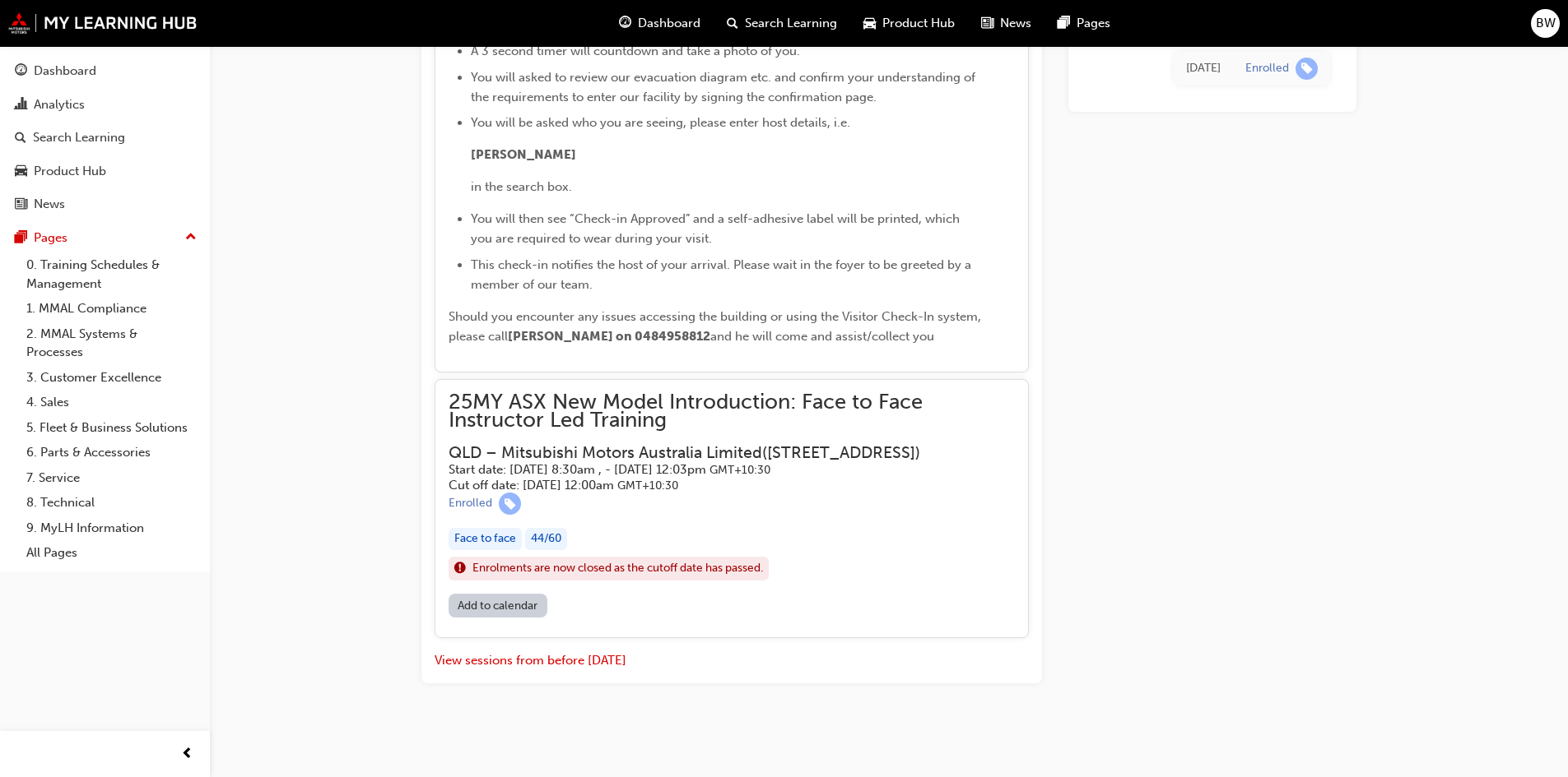
scroll to position [3486, 0]
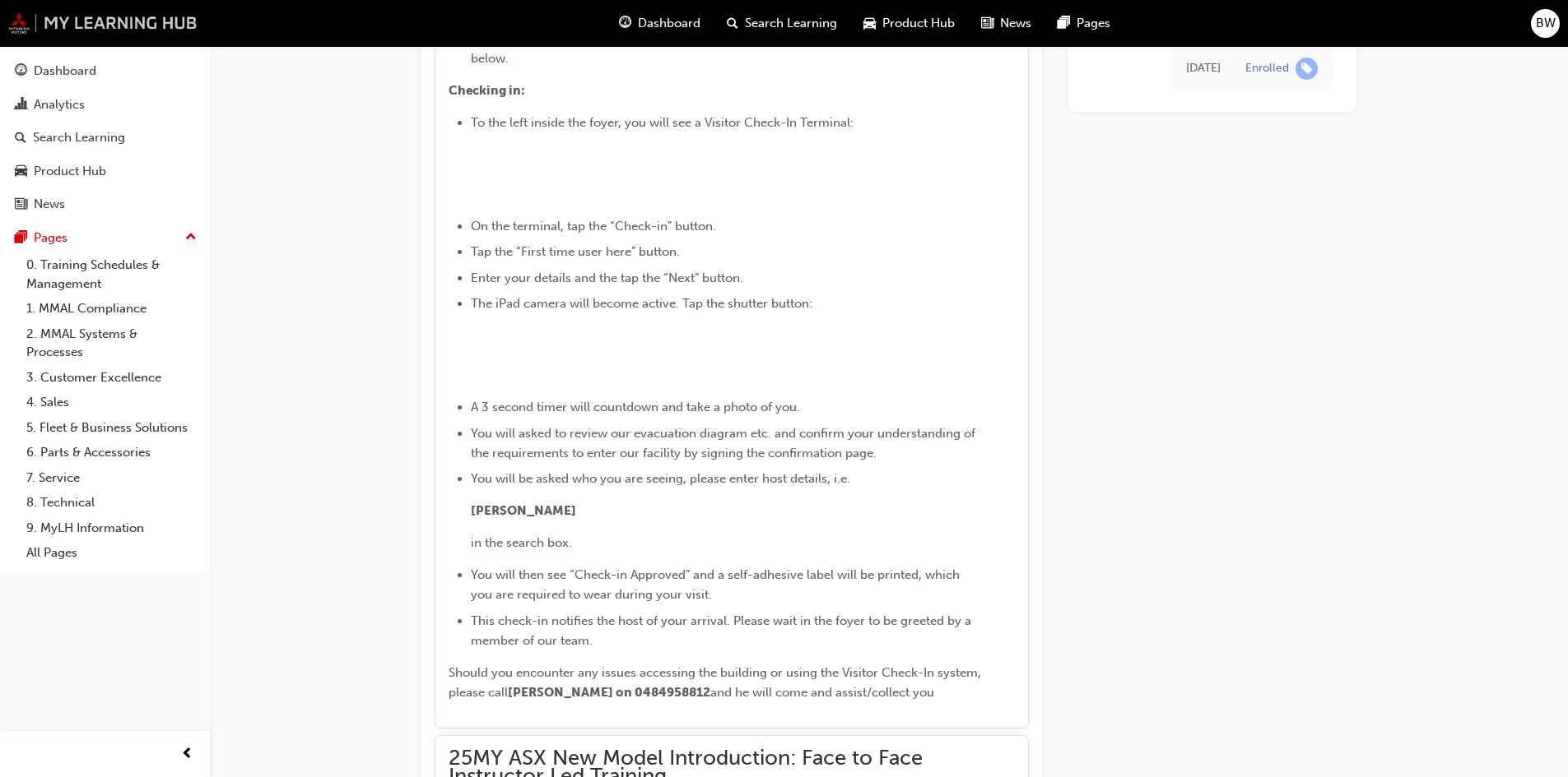
click at [123, 14] on img at bounding box center [103, 23] width 189 height 21
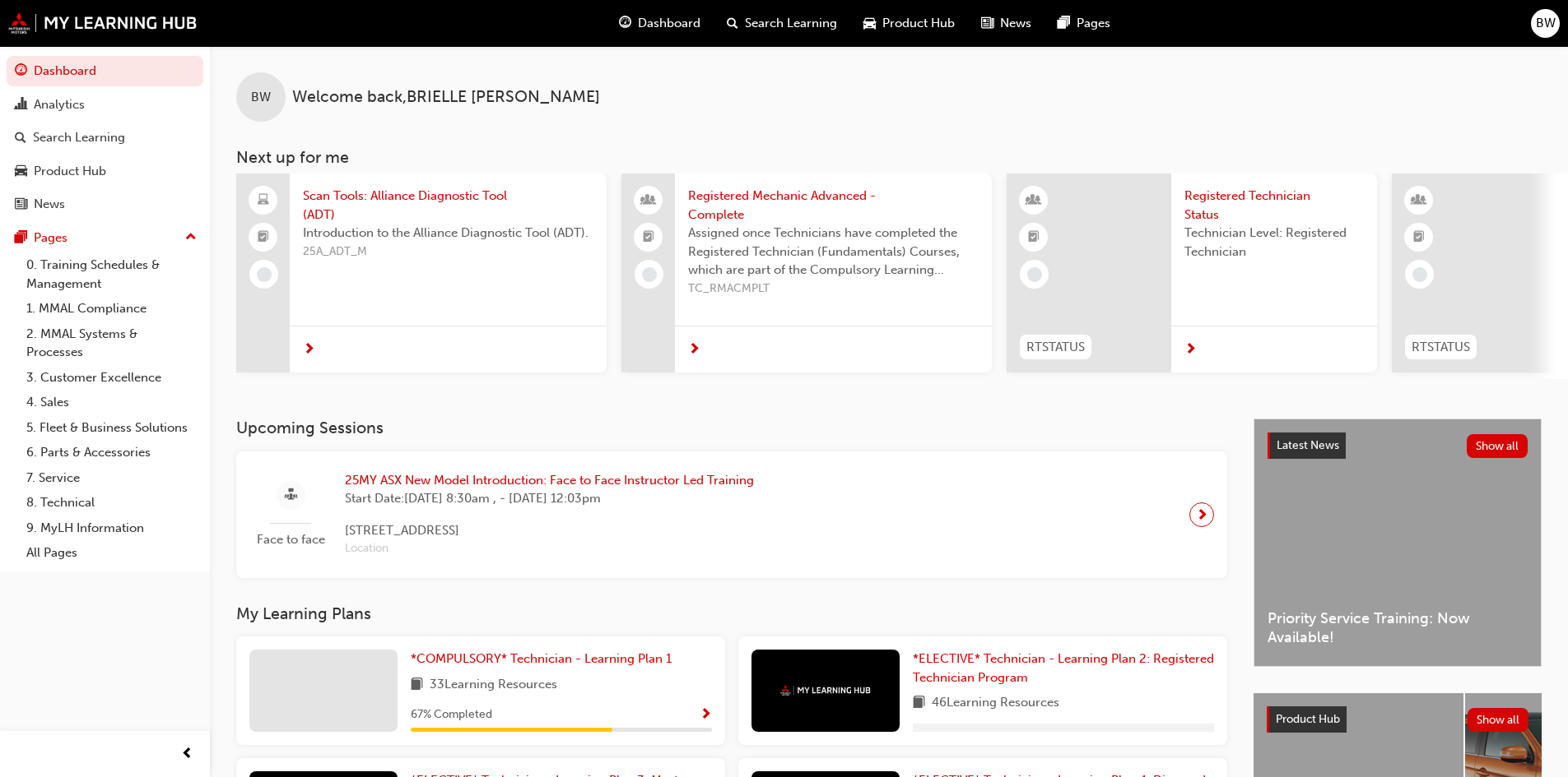
click at [641, 487] on span "25MY ASX New Model Introduction: Face to Face Instructor Led Training" at bounding box center [549, 480] width 409 height 19
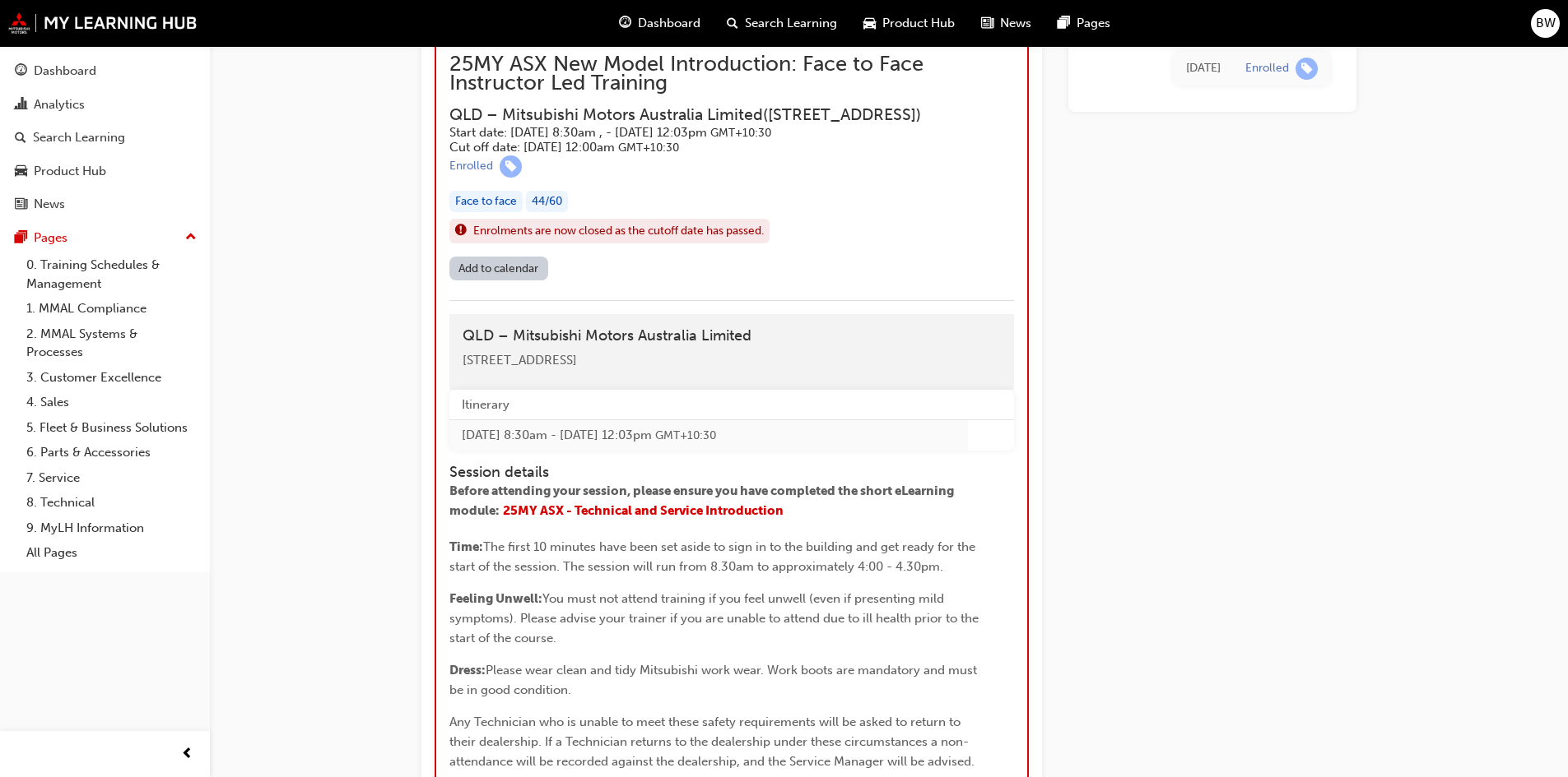
scroll to position [2268, 0]
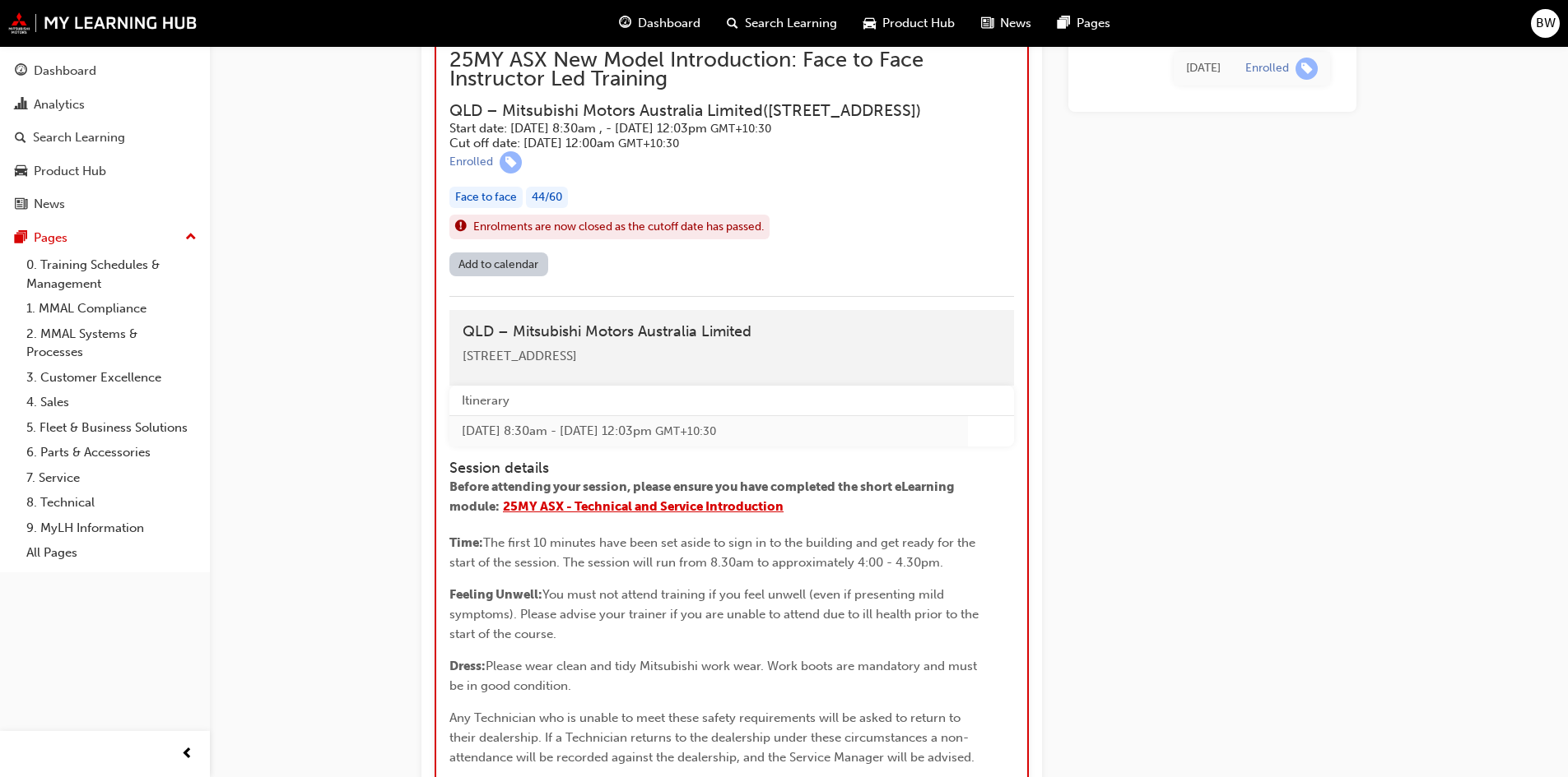
click at [582, 514] on span "25MY ASX - Technical and Service Introduction" at bounding box center [643, 506] width 281 height 15
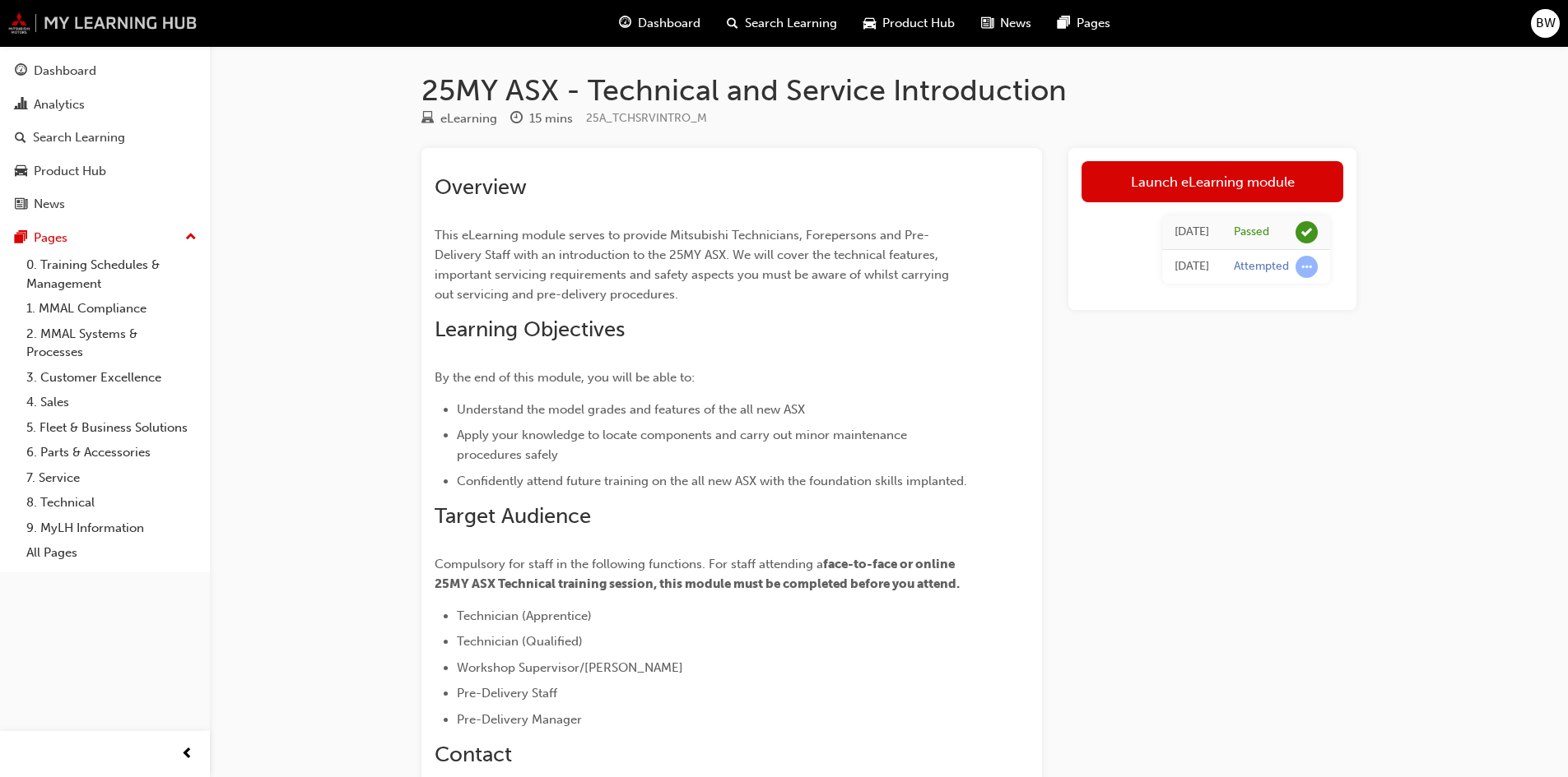
click at [183, 14] on img at bounding box center [103, 23] width 189 height 21
